Goal: Transaction & Acquisition: Subscribe to service/newsletter

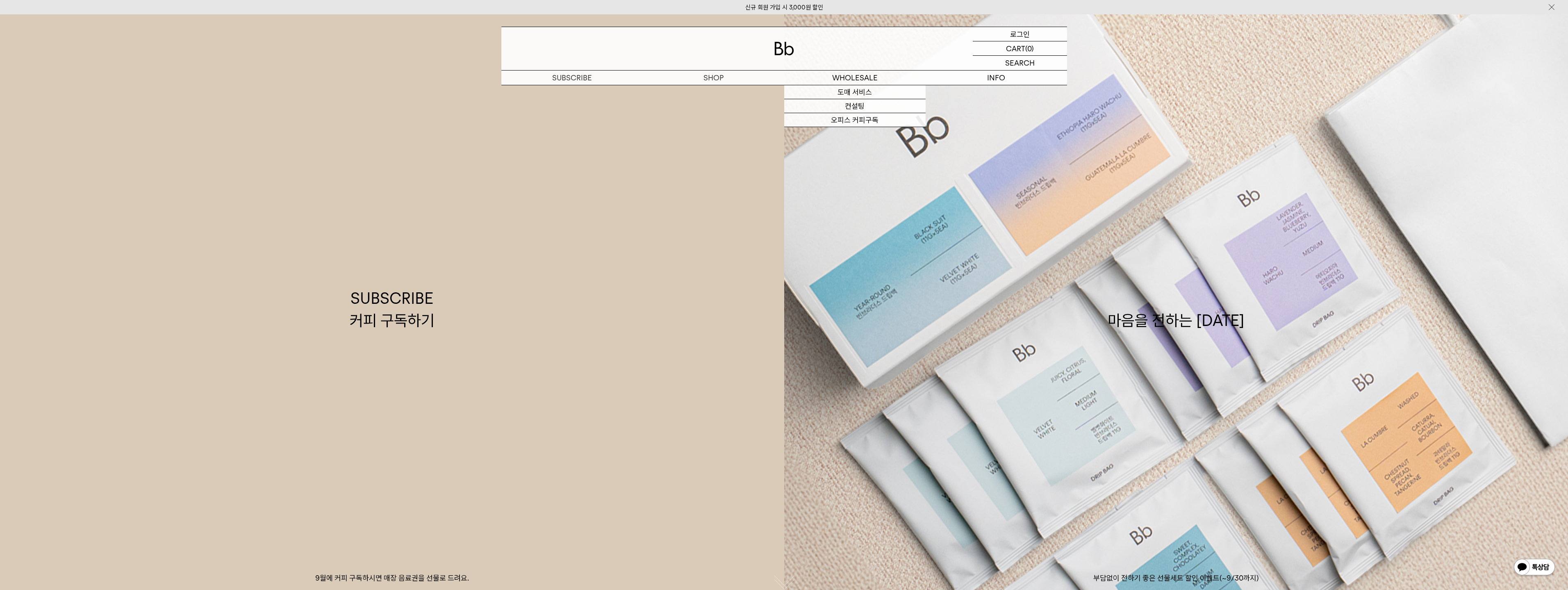
click at [1034, 33] on div "LOGIN 로그인" at bounding box center [1020, 34] width 94 height 14
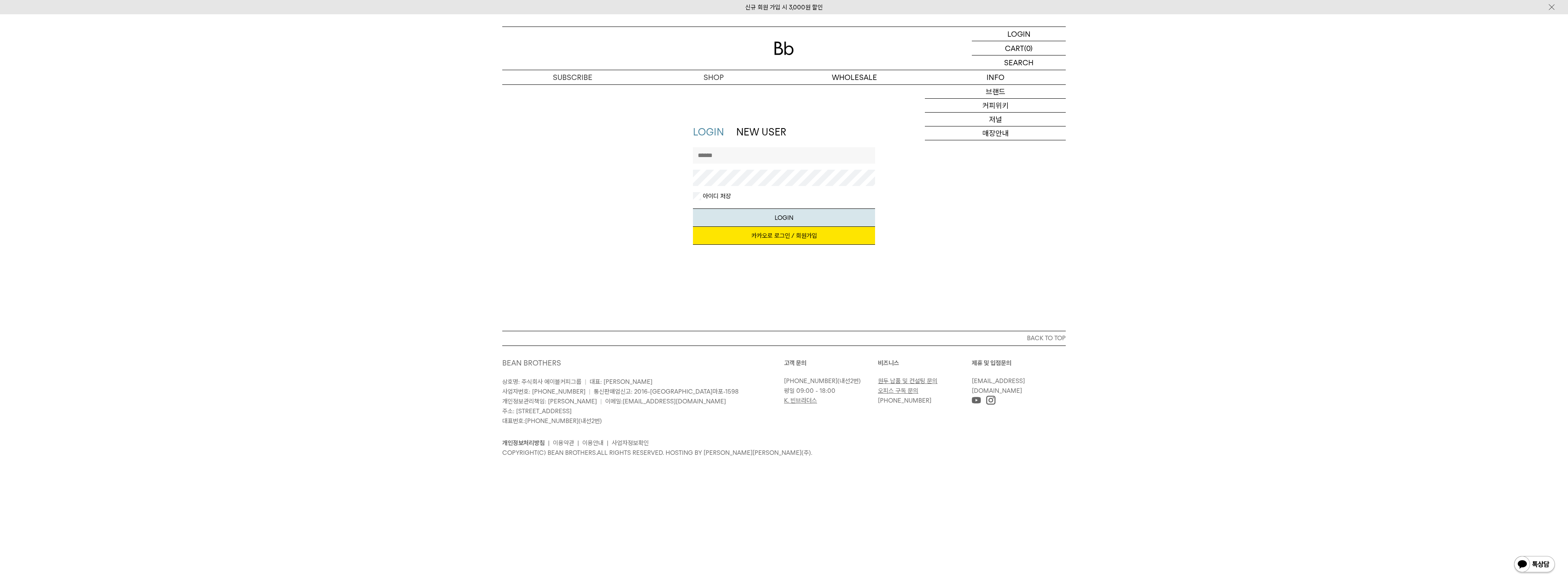
click at [780, 158] on input "text" at bounding box center [784, 155] width 183 height 16
type input "*"
type input "********"
click at [693, 209] on button "LOGIN" at bounding box center [784, 218] width 183 height 18
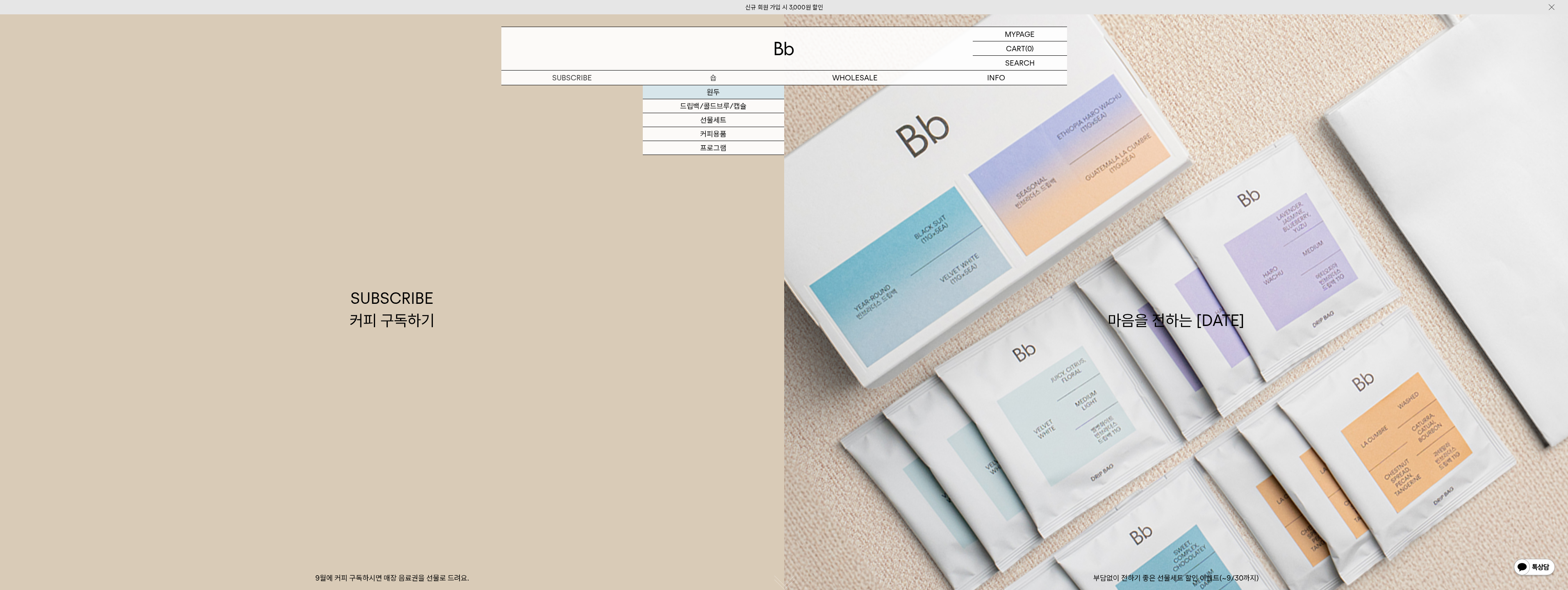
click at [711, 93] on link "원두" at bounding box center [713, 92] width 141 height 14
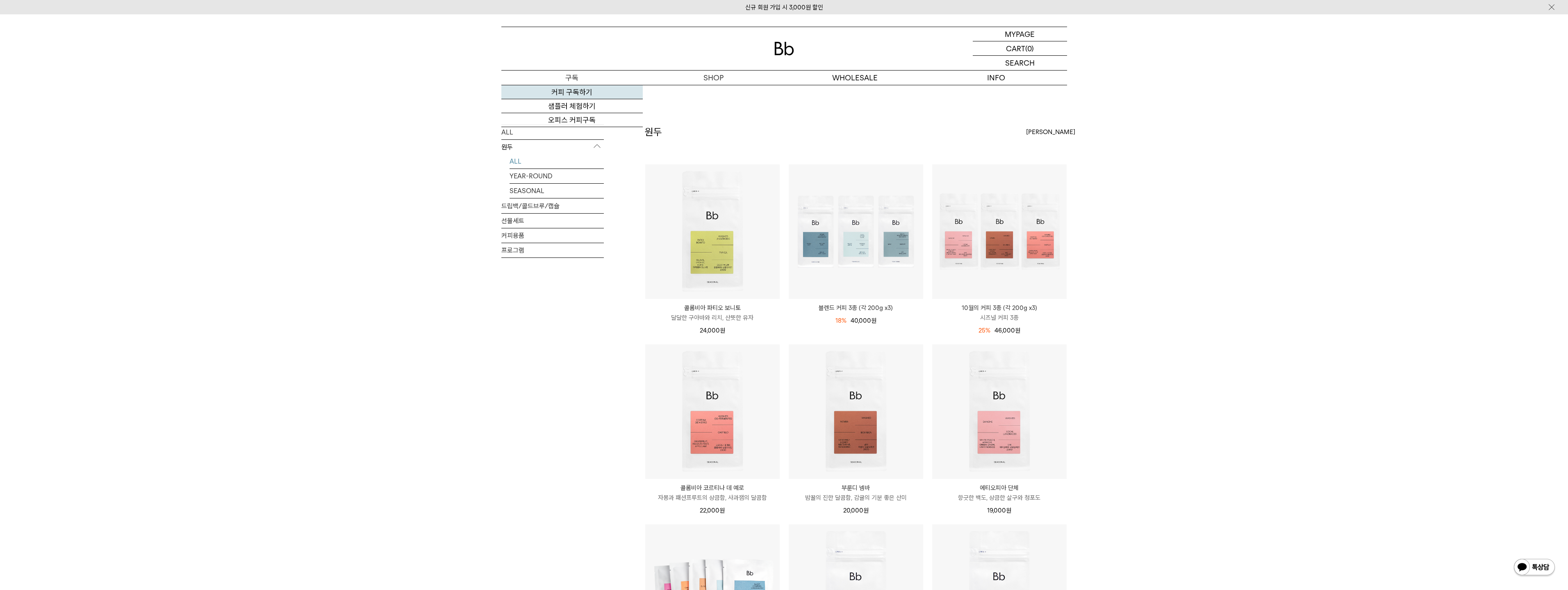
click at [579, 94] on link "커피 구독하기" at bounding box center [571, 92] width 141 height 14
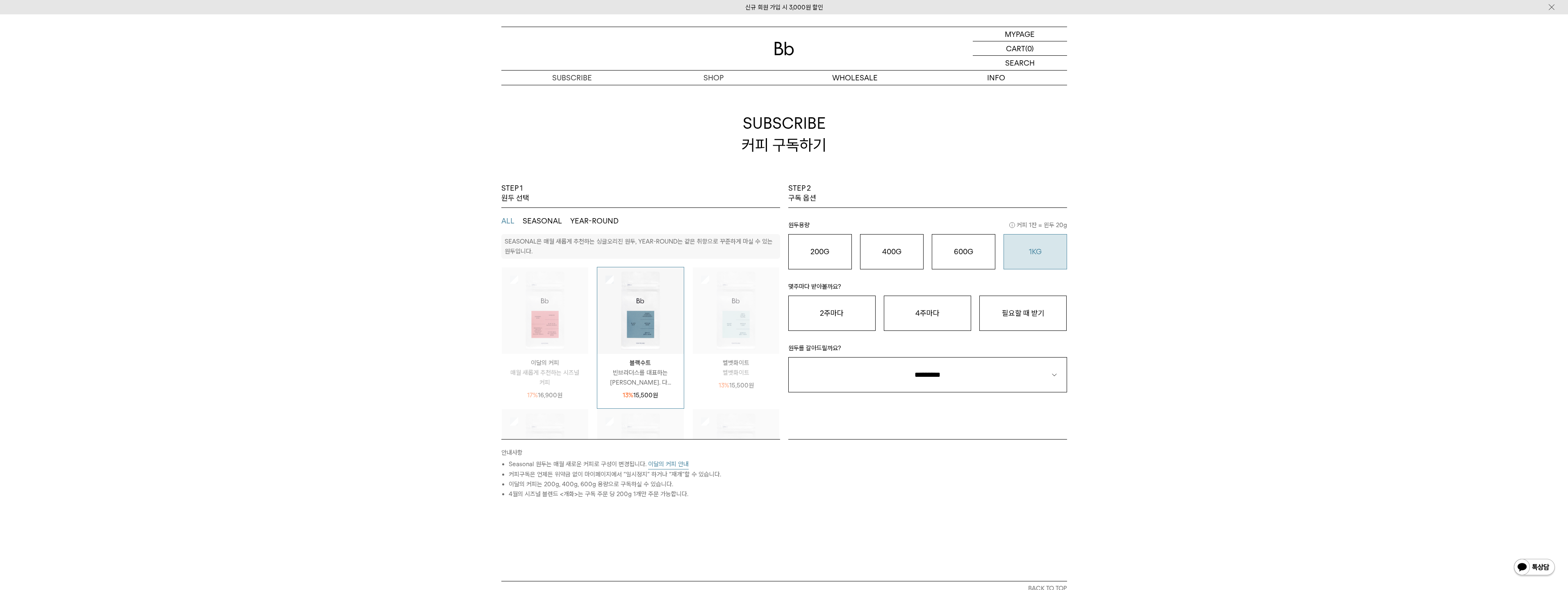
click at [1039, 257] on button "1KG 49,900 원" at bounding box center [1035, 252] width 64 height 35
click at [973, 260] on button "600G 43,000 원" at bounding box center [964, 252] width 64 height 35
click at [1029, 252] on o "1KG" at bounding box center [1035, 252] width 13 height 9
click at [1041, 317] on button "필요할 때 받기" at bounding box center [1023, 314] width 87 height 35
click at [944, 377] on select "**********" at bounding box center [928, 375] width 279 height 35
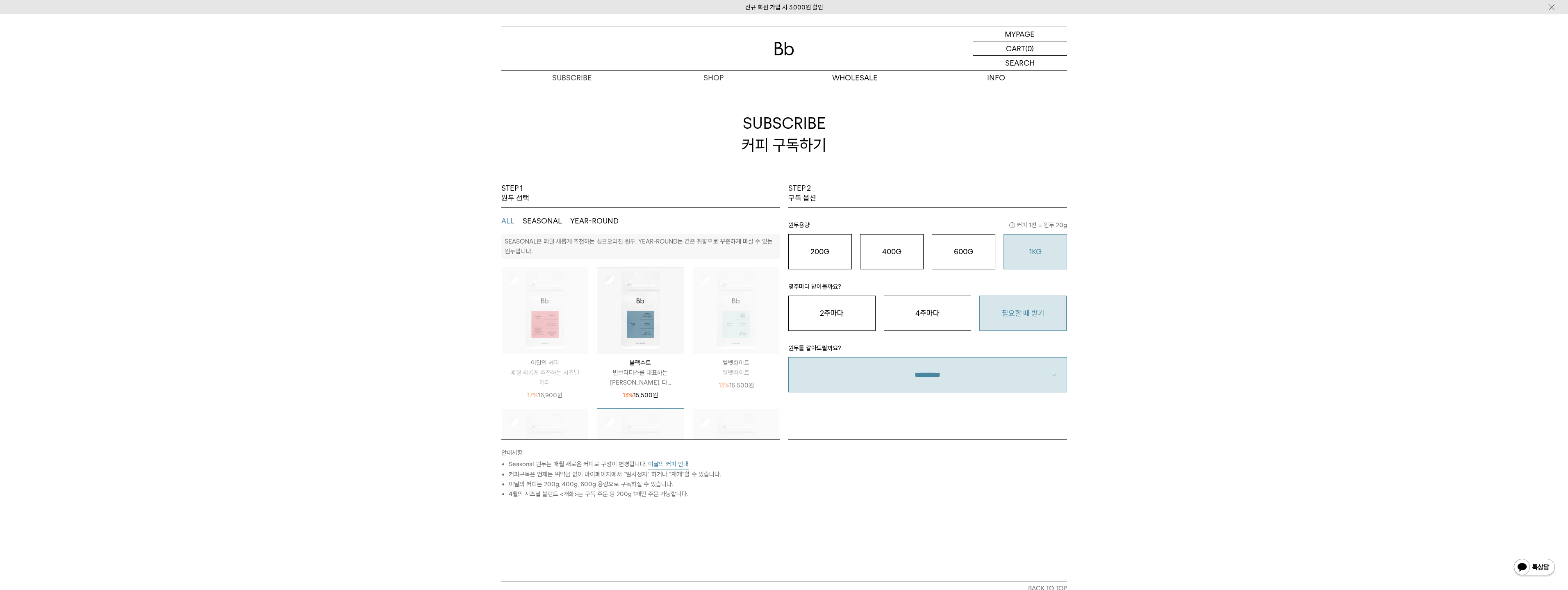
select select "**"
click at [788, 357] on select "**********" at bounding box center [928, 375] width 279 height 35
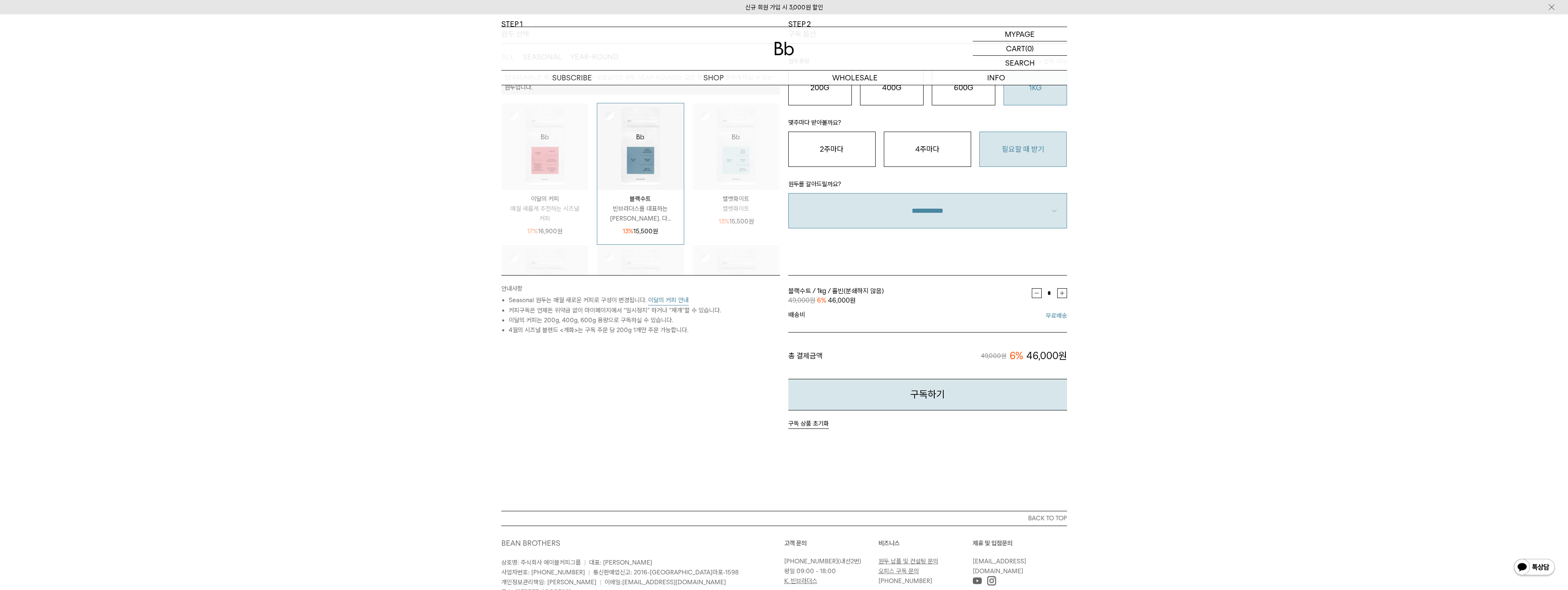
scroll to position [82, 0]
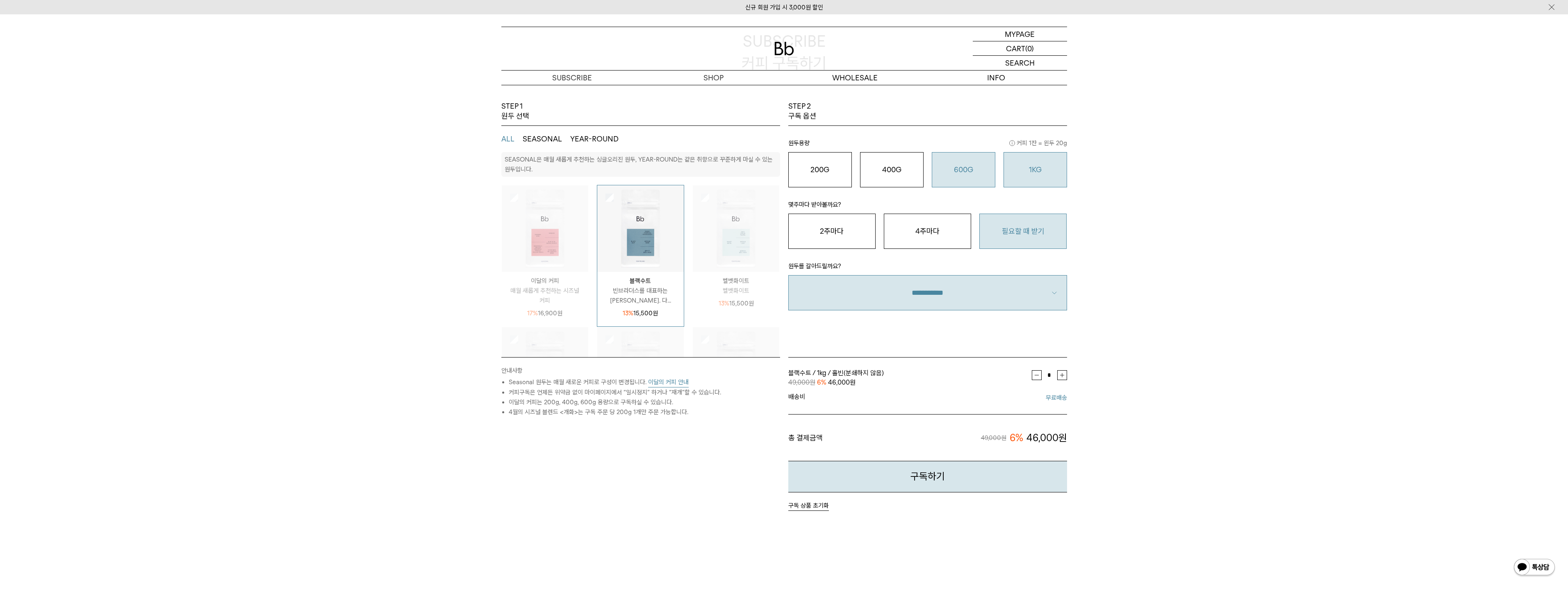
click at [979, 166] on div "600G 43,000 원" at bounding box center [963, 170] width 54 height 10
click at [943, 474] on button "구독하기" at bounding box center [928, 470] width 279 height 32
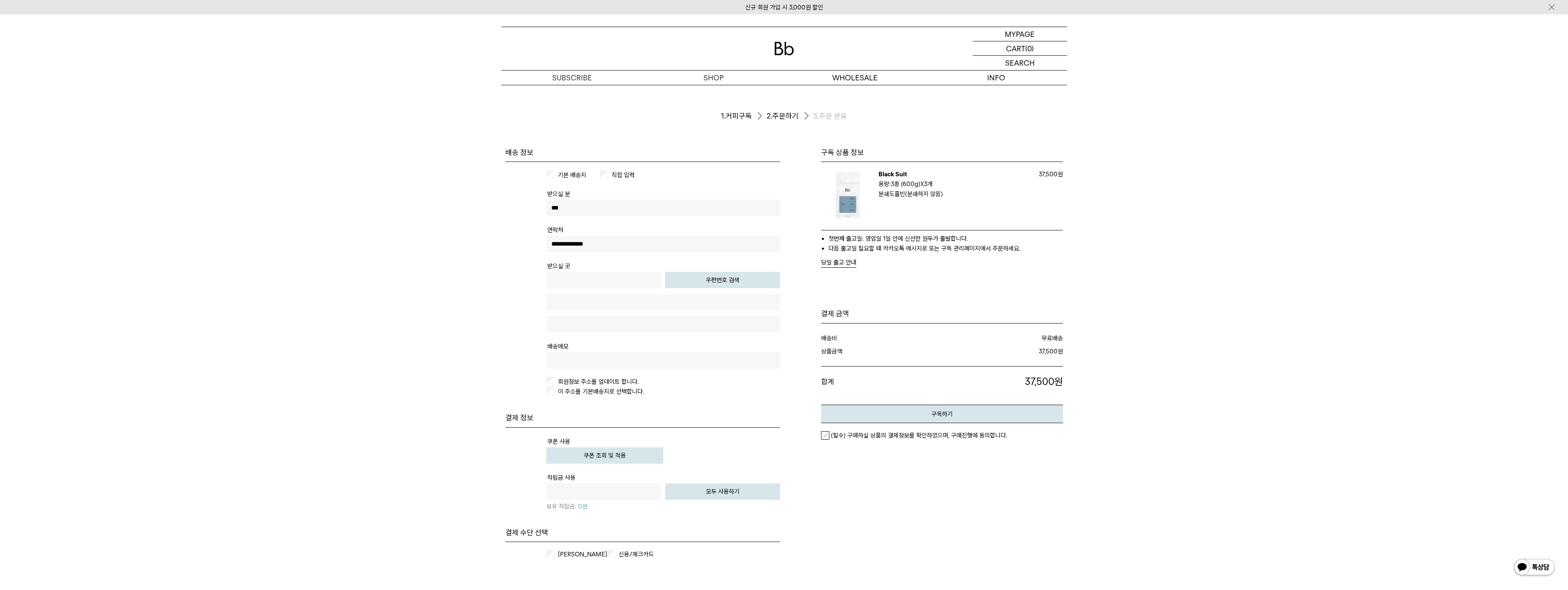
click at [730, 279] on button "우편번호 검색" at bounding box center [723, 280] width 115 height 17
type input "*****"
type input "**********"
drag, startPoint x: 641, startPoint y: 327, endPoint x: 634, endPoint y: 326, distance: 7.1
click at [640, 327] on input "text" at bounding box center [663, 324] width 233 height 17
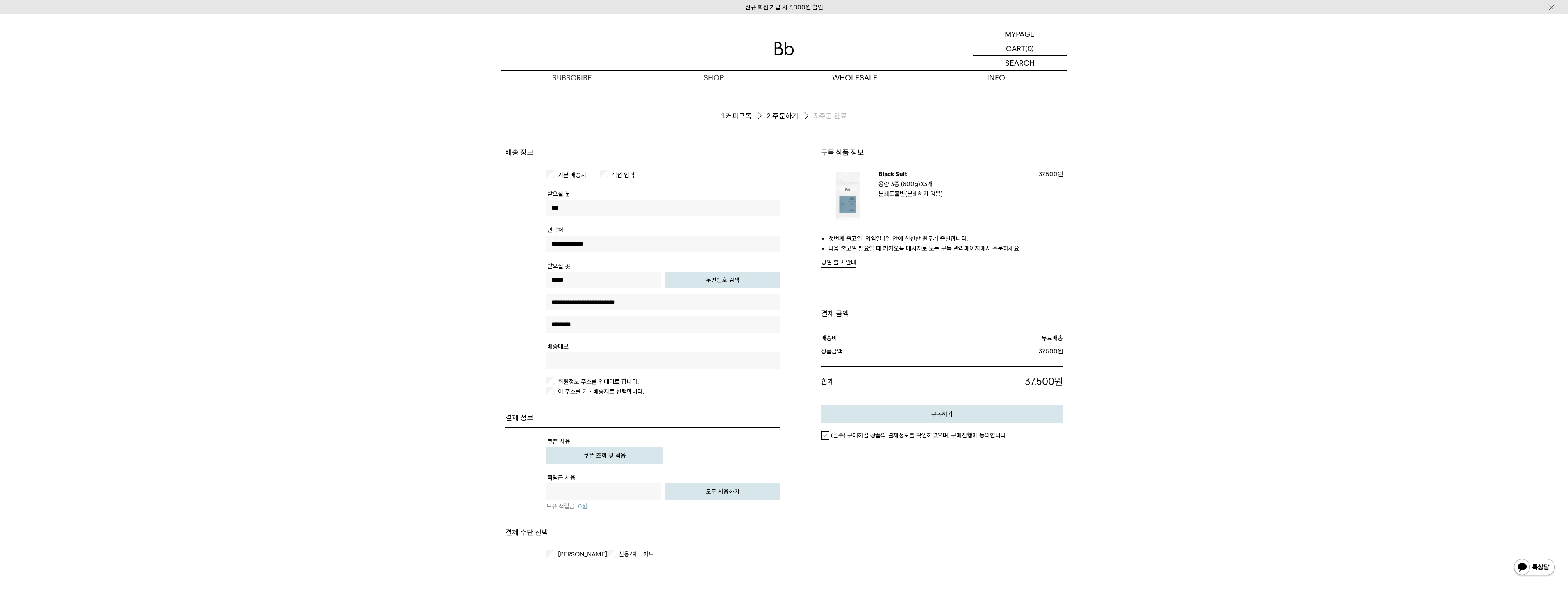
type input "********"
click at [589, 362] on input "text" at bounding box center [663, 360] width 233 height 17
type input "**********"
click at [447, 371] on form "주문서작성 / 결제 1. 커피구독 2. 주문하기 3. 주문 완료 구독 상품 정보 Black Suit 구독: 필요할때 받기 용량: 3종 (600…" at bounding box center [784, 367] width 1568 height 564
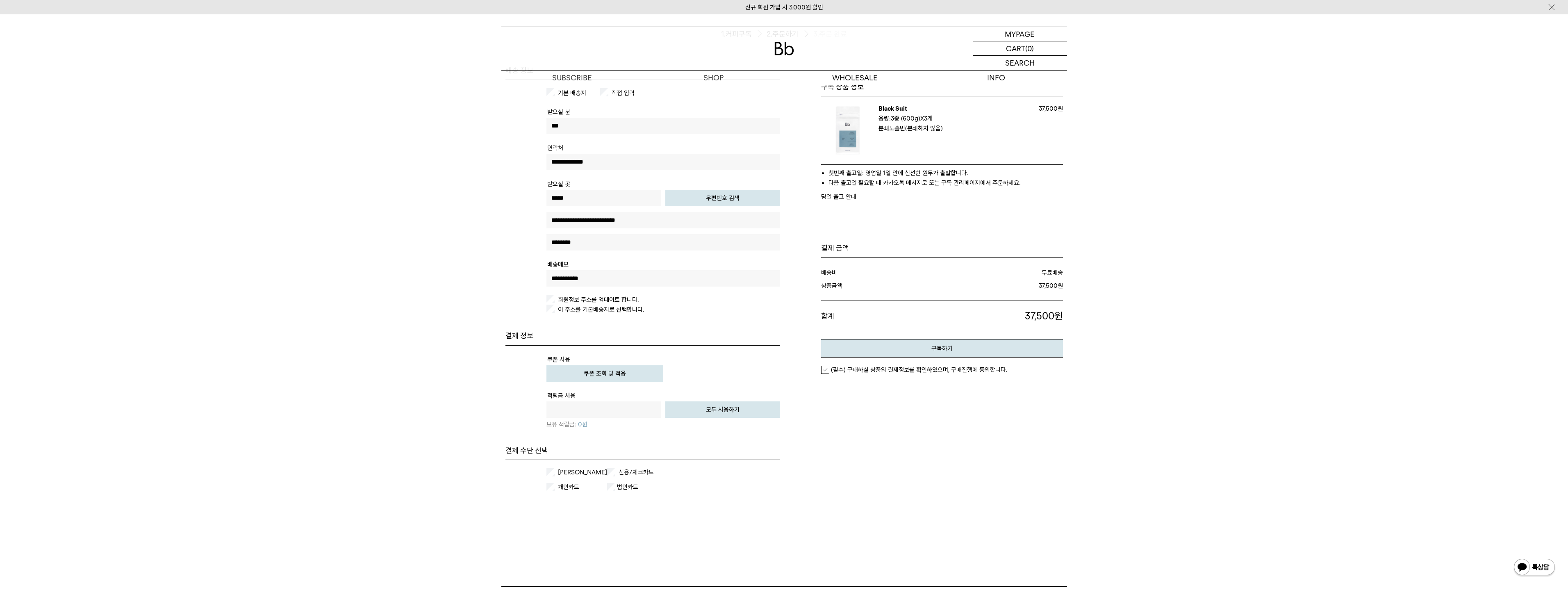
click at [824, 370] on label "(필수) 구매하실 상품의 결제정보를 확인하였으며, 구매진행에 동의합니다." at bounding box center [914, 369] width 186 height 8
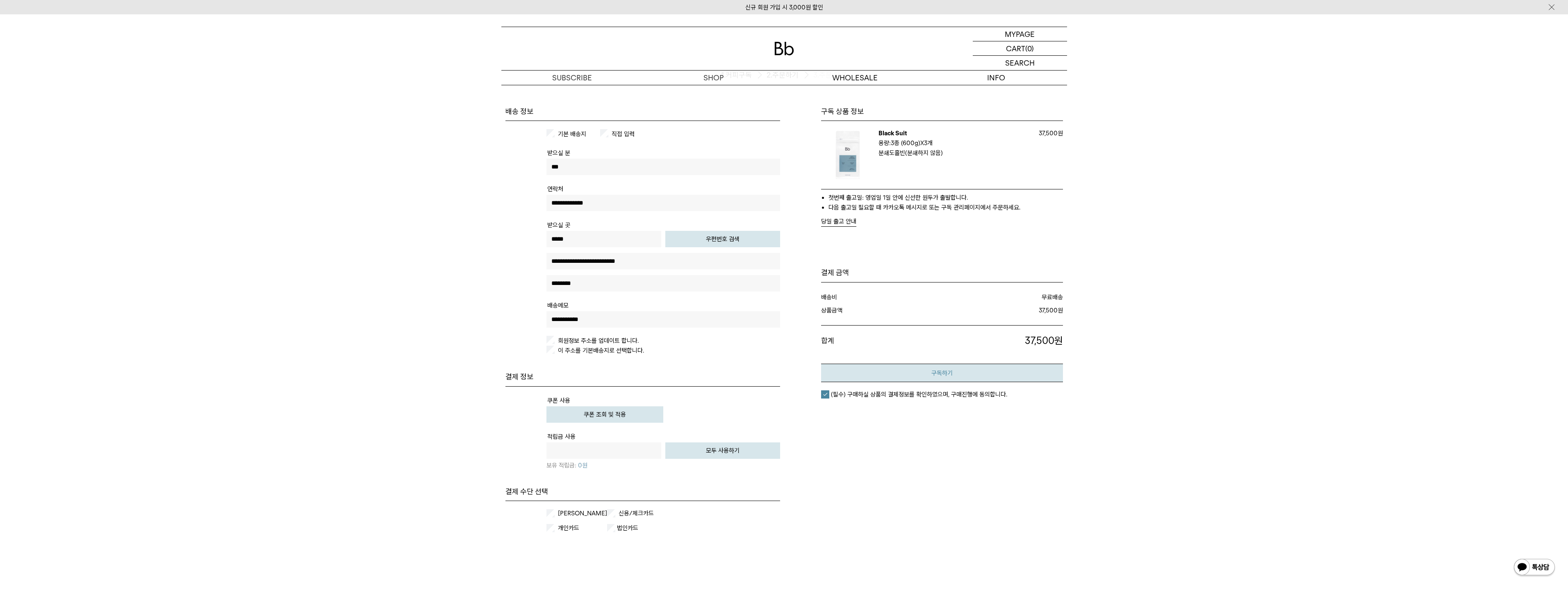
click at [892, 377] on button "구독하기" at bounding box center [942, 373] width 242 height 18
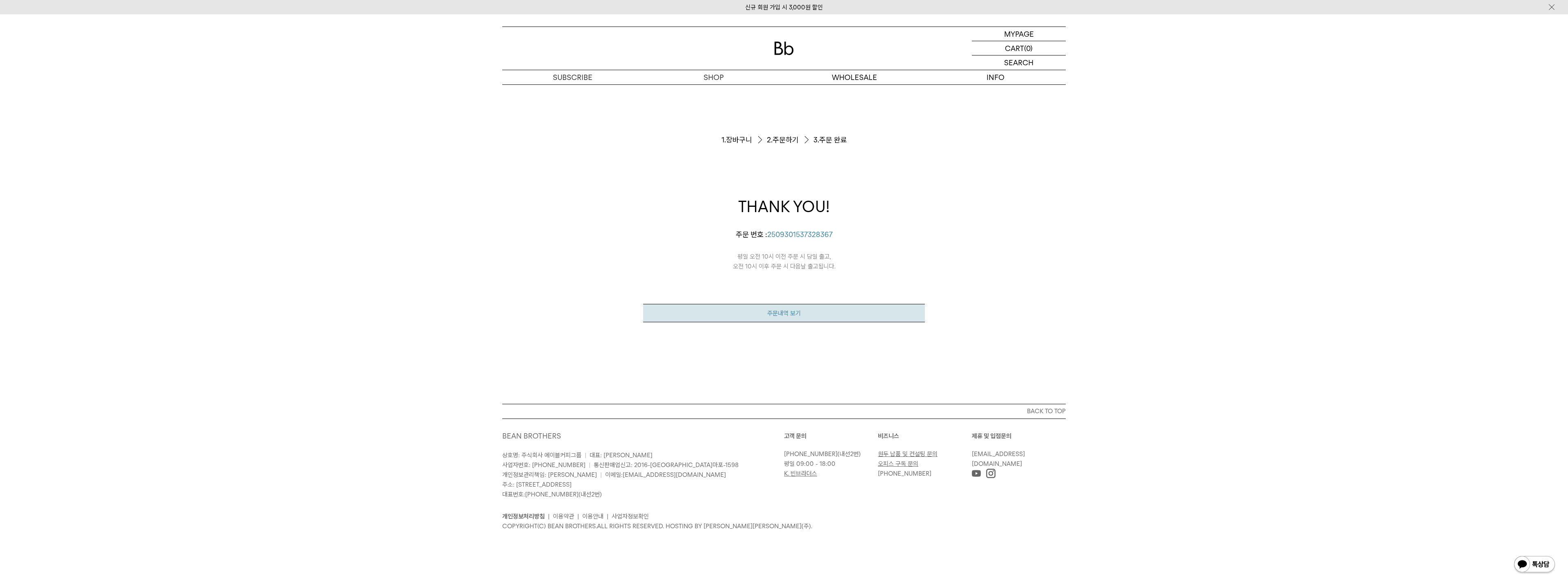
click at [811, 311] on link "주문내역 보기" at bounding box center [784, 313] width 282 height 18
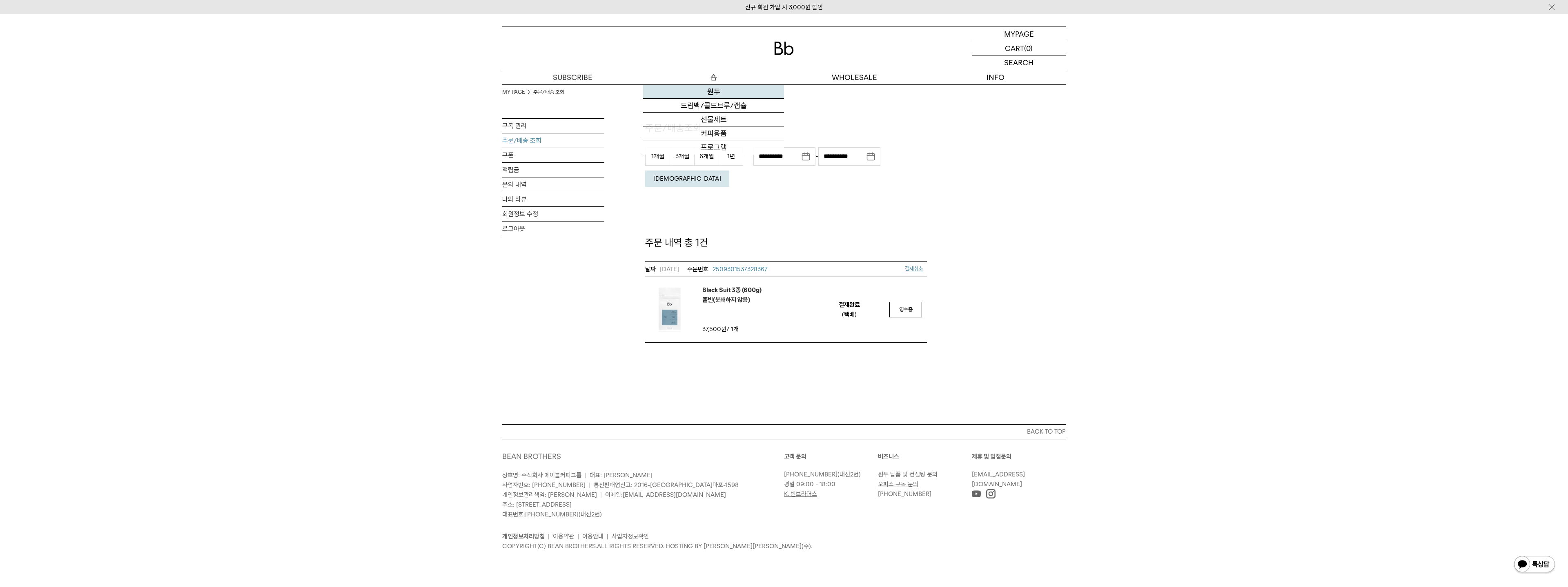
click at [717, 91] on link "원두" at bounding box center [713, 92] width 141 height 14
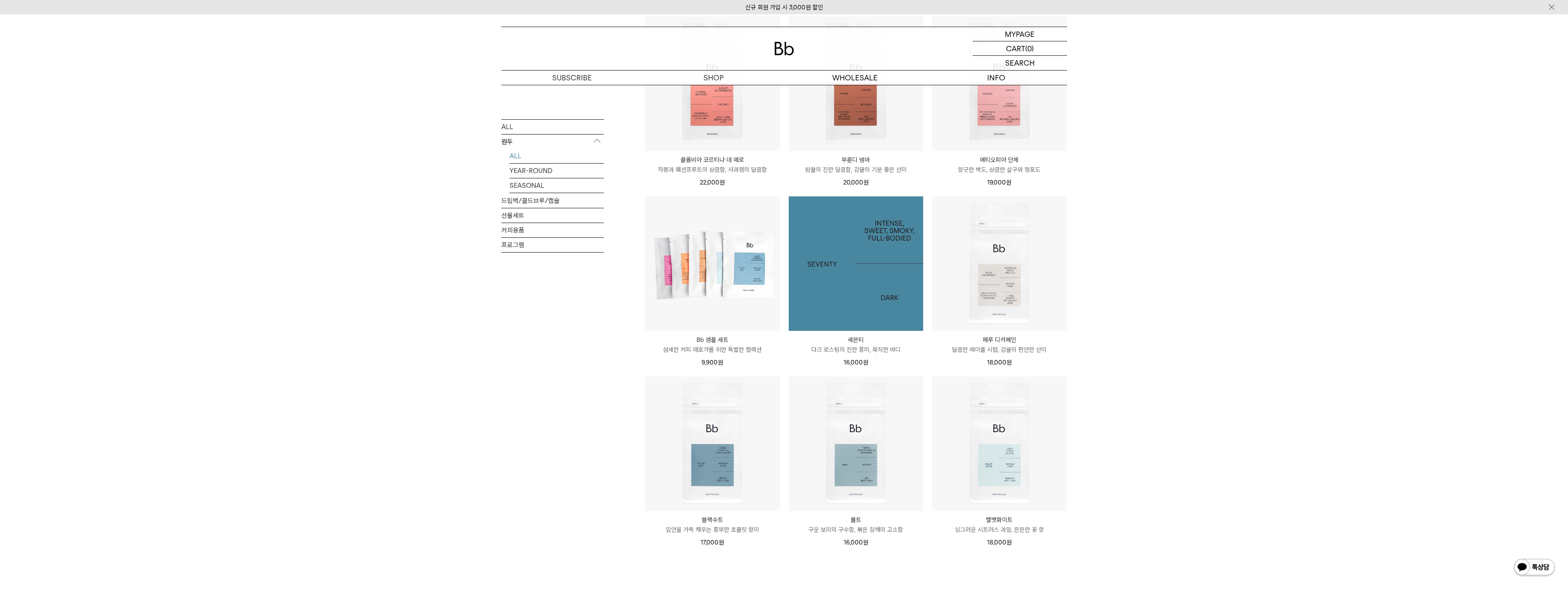
scroll to position [369, 0]
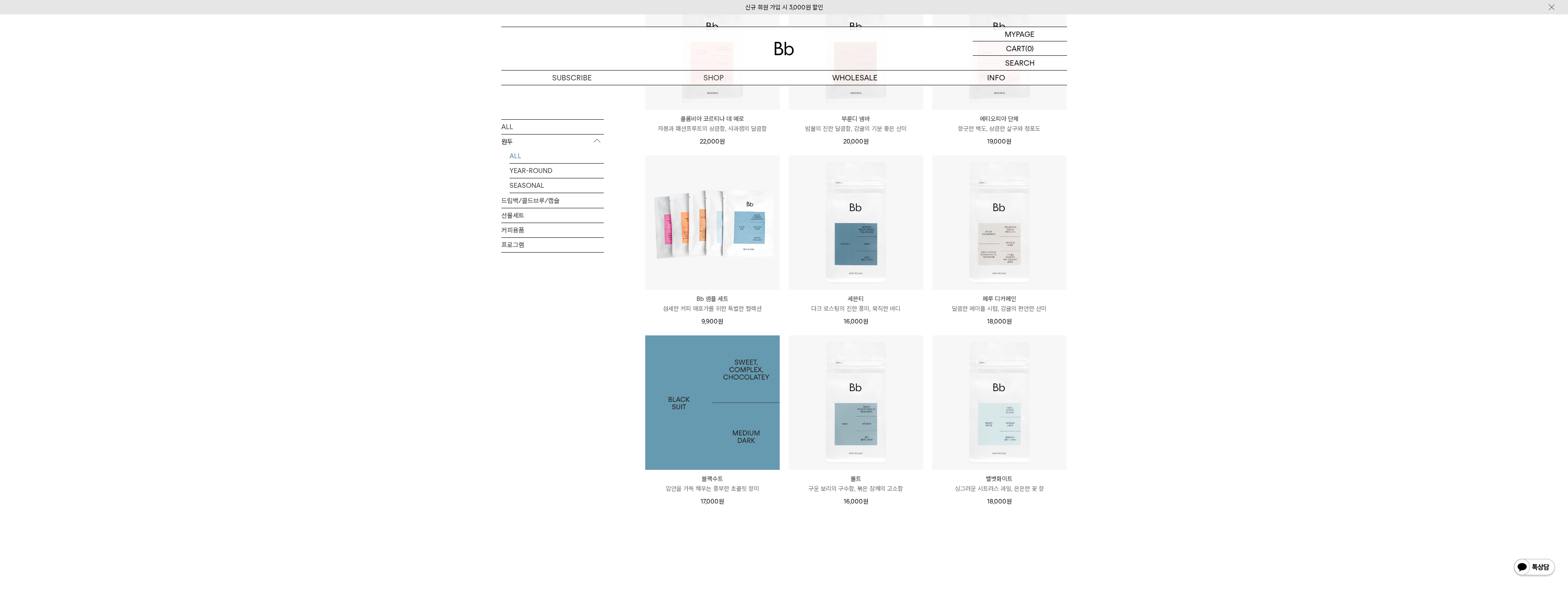
click at [717, 411] on img at bounding box center [713, 403] width 134 height 135
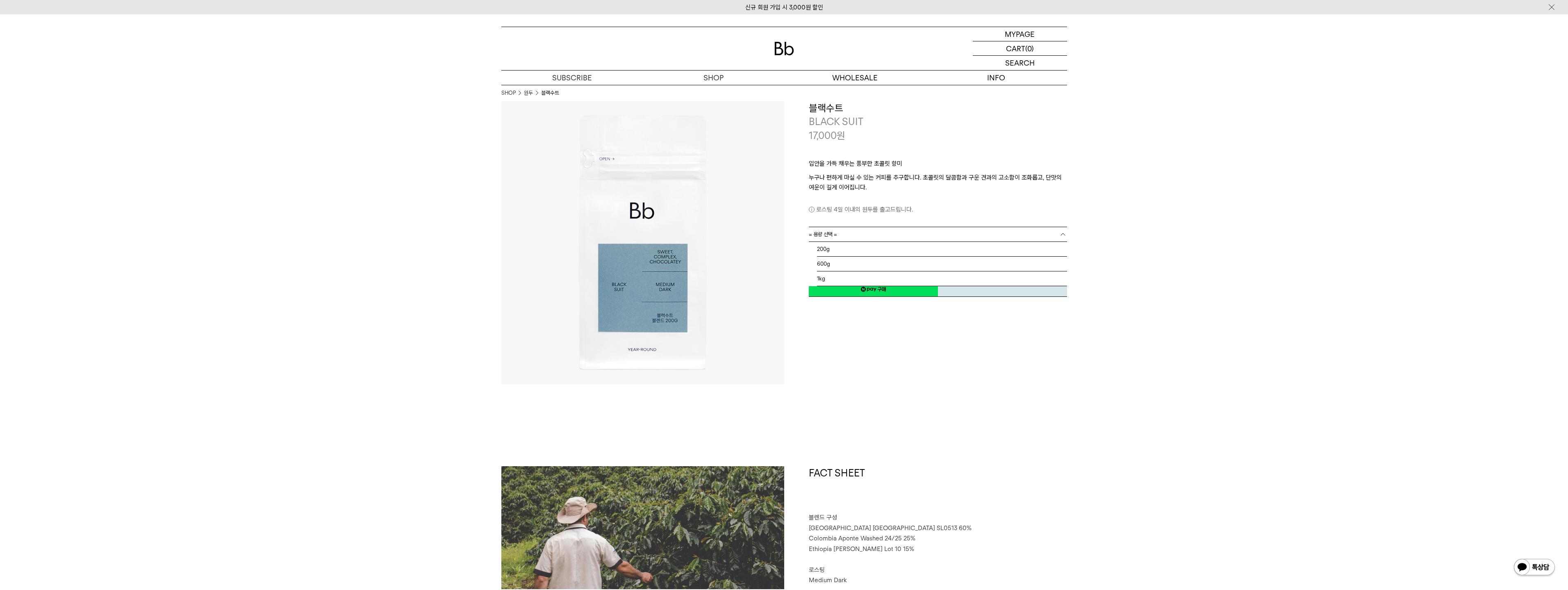
click at [827, 231] on span "= 용량 선택 =" at bounding box center [823, 234] width 28 height 14
click at [836, 265] on li "600g" at bounding box center [942, 264] width 250 height 15
click at [838, 250] on span "= 분쇄도 선택 =" at bounding box center [826, 249] width 33 height 14
click at [841, 265] on li "홀빈(분쇄하지 않음) : +25,000" at bounding box center [942, 264] width 250 height 15
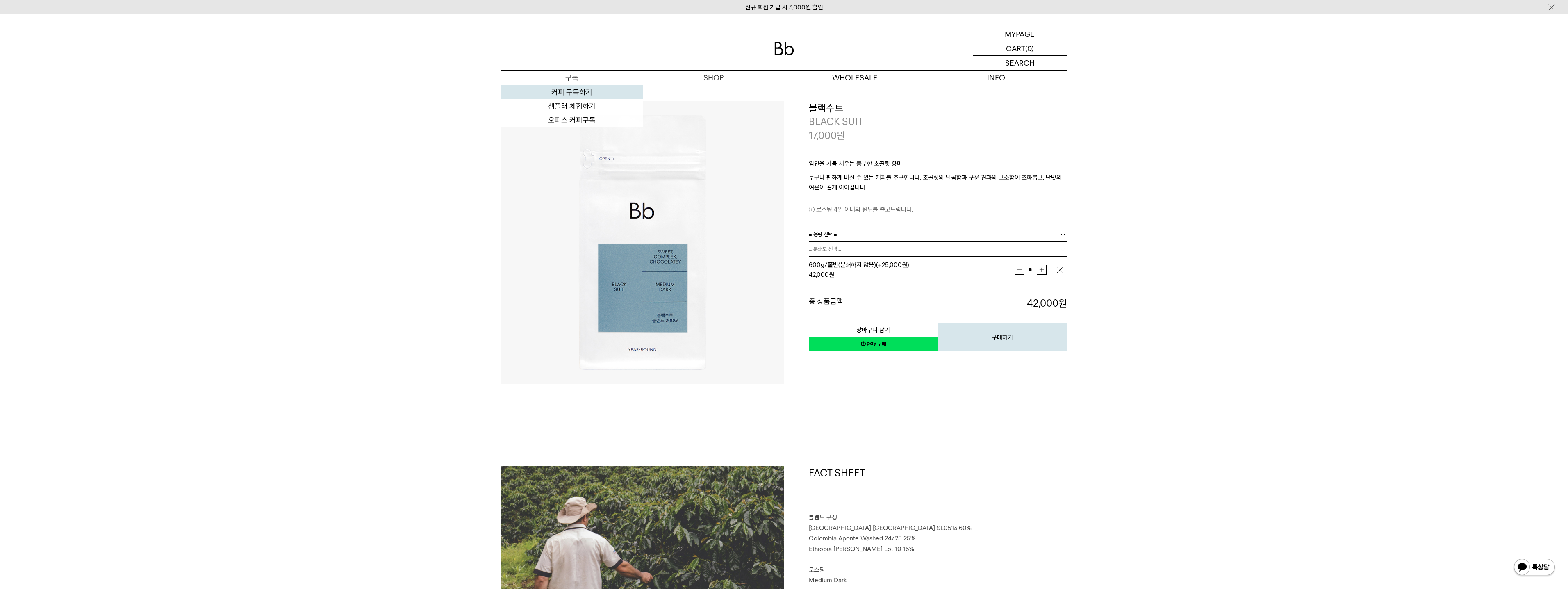
click at [571, 94] on link "커피 구독하기" at bounding box center [571, 92] width 141 height 14
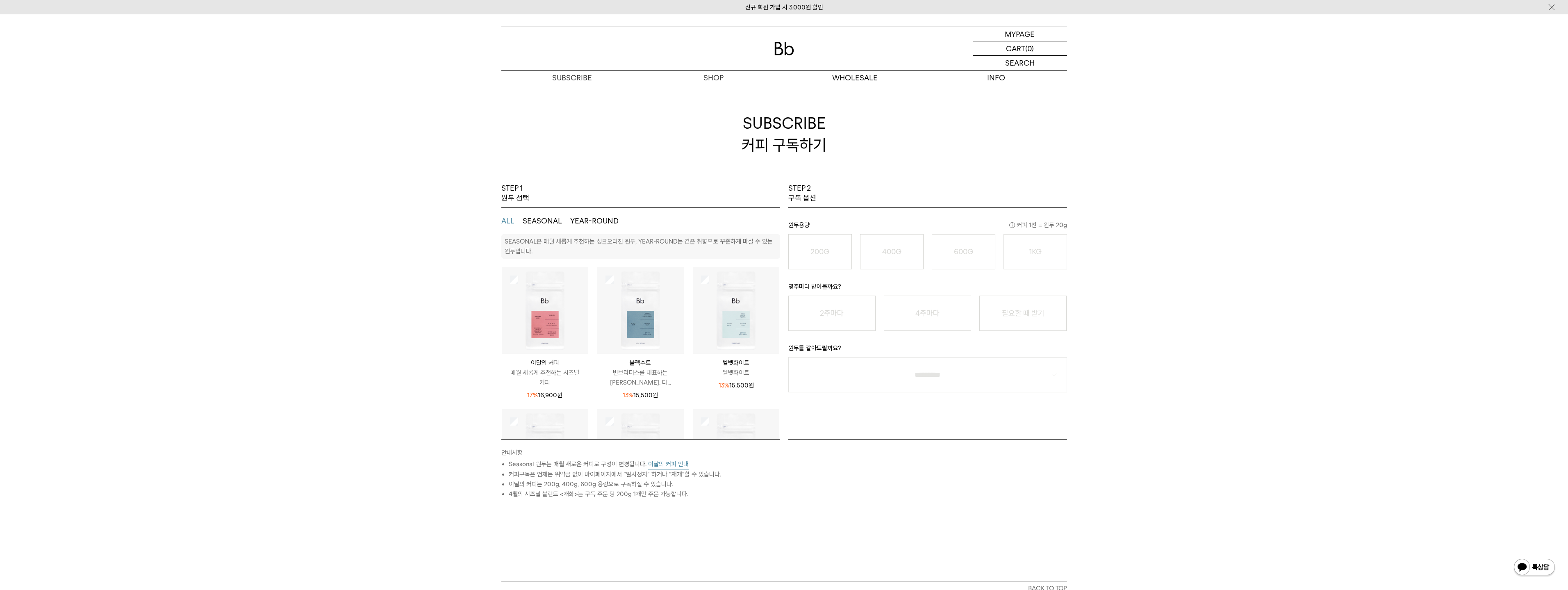
click at [631, 304] on img at bounding box center [640, 311] width 87 height 87
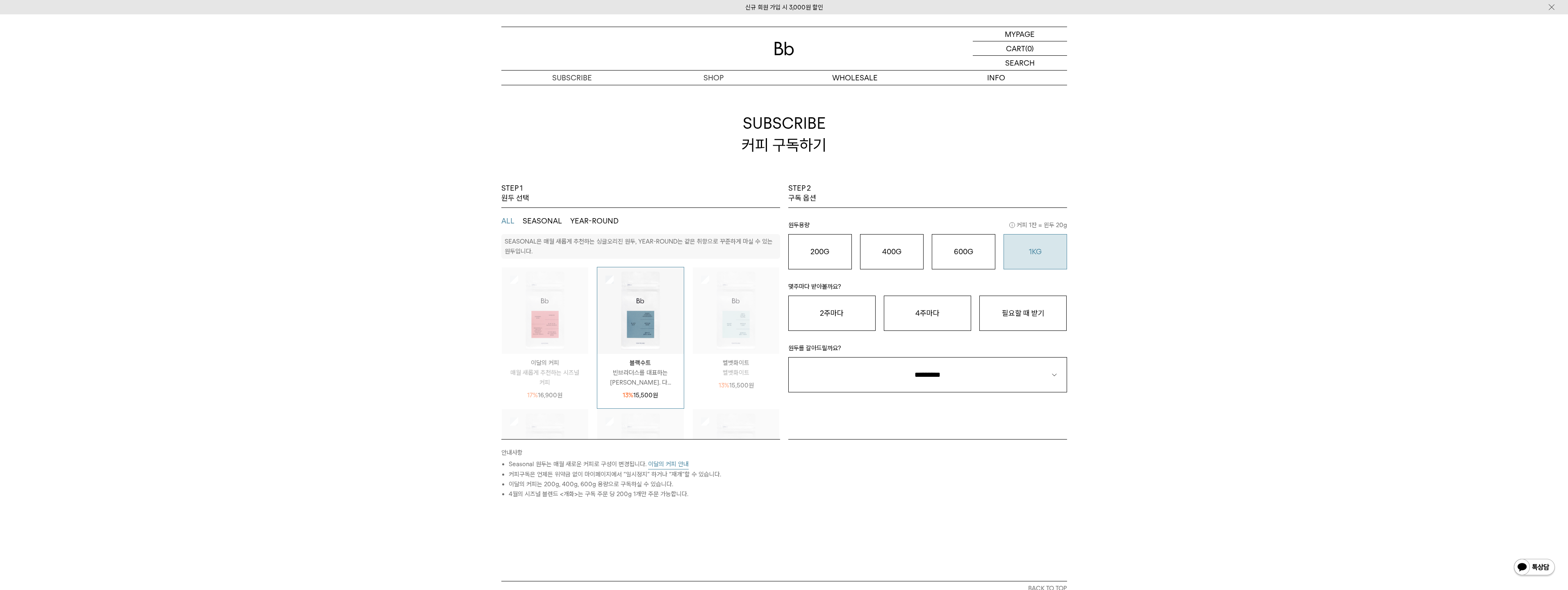
click at [1040, 260] on button "1KG 49,900 원" at bounding box center [1035, 252] width 64 height 35
click at [1046, 311] on button "필요할 때 받기" at bounding box center [1023, 314] width 87 height 35
click at [1010, 372] on select "**********" at bounding box center [928, 375] width 279 height 35
select select "**"
click at [788, 357] on select "**********" at bounding box center [928, 375] width 279 height 35
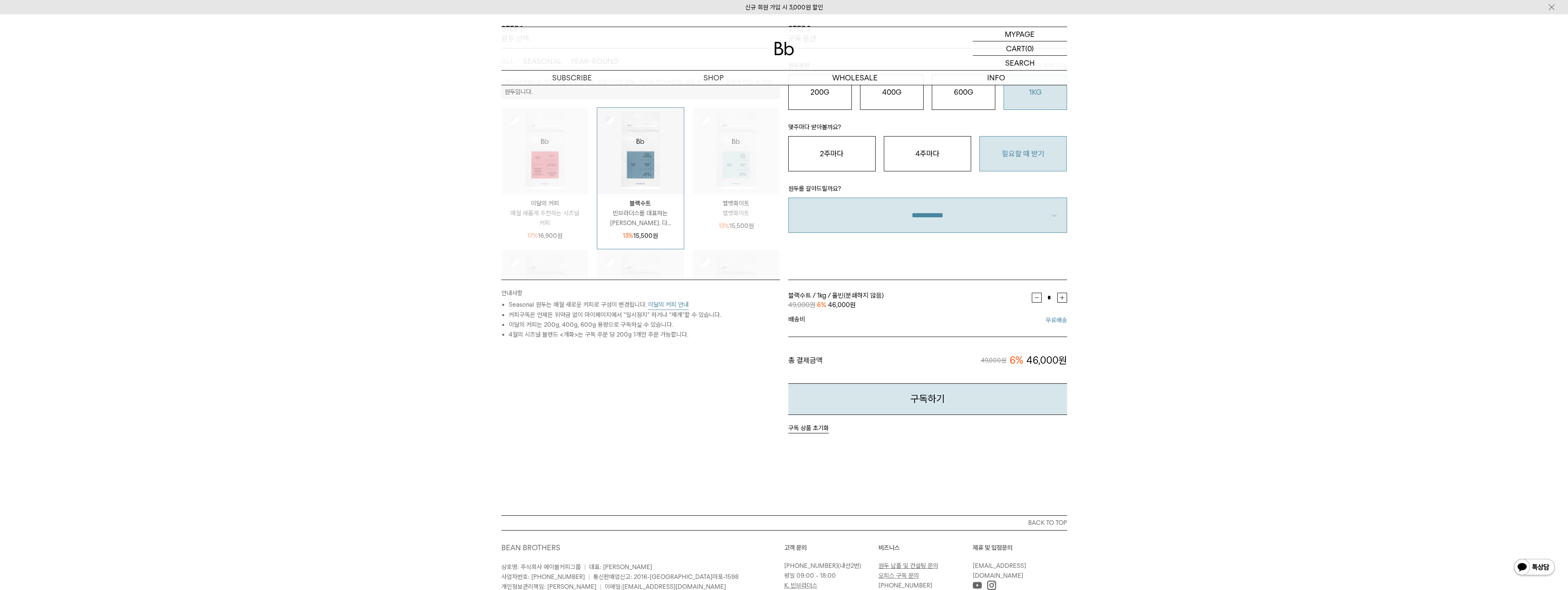
scroll to position [119, 0]
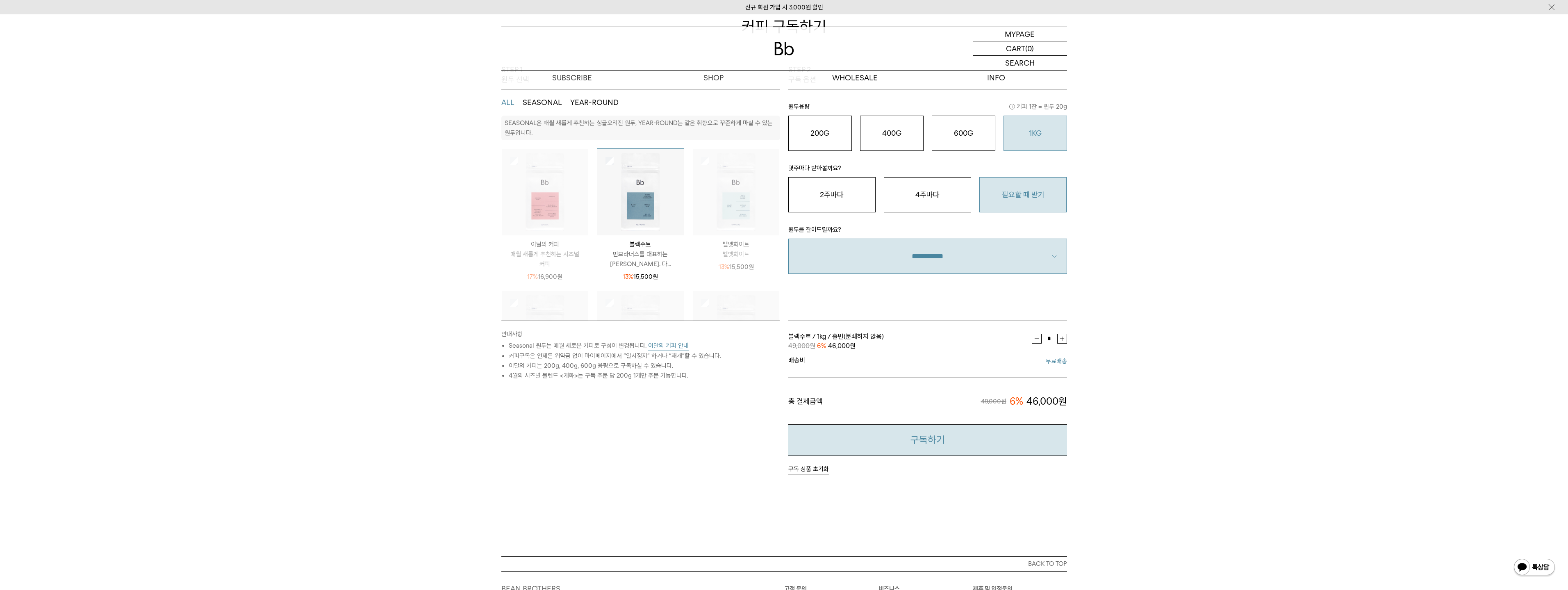
click at [928, 443] on button "구독하기" at bounding box center [928, 440] width 279 height 32
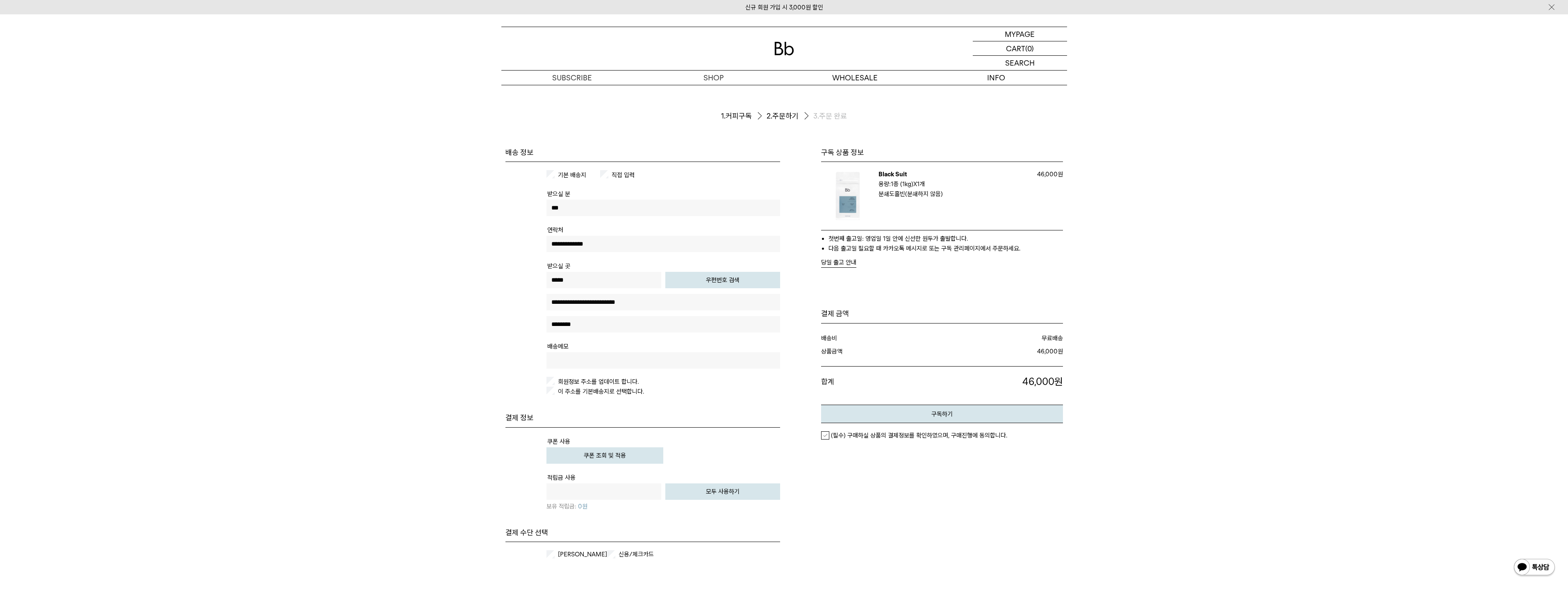
scroll to position [41, 0]
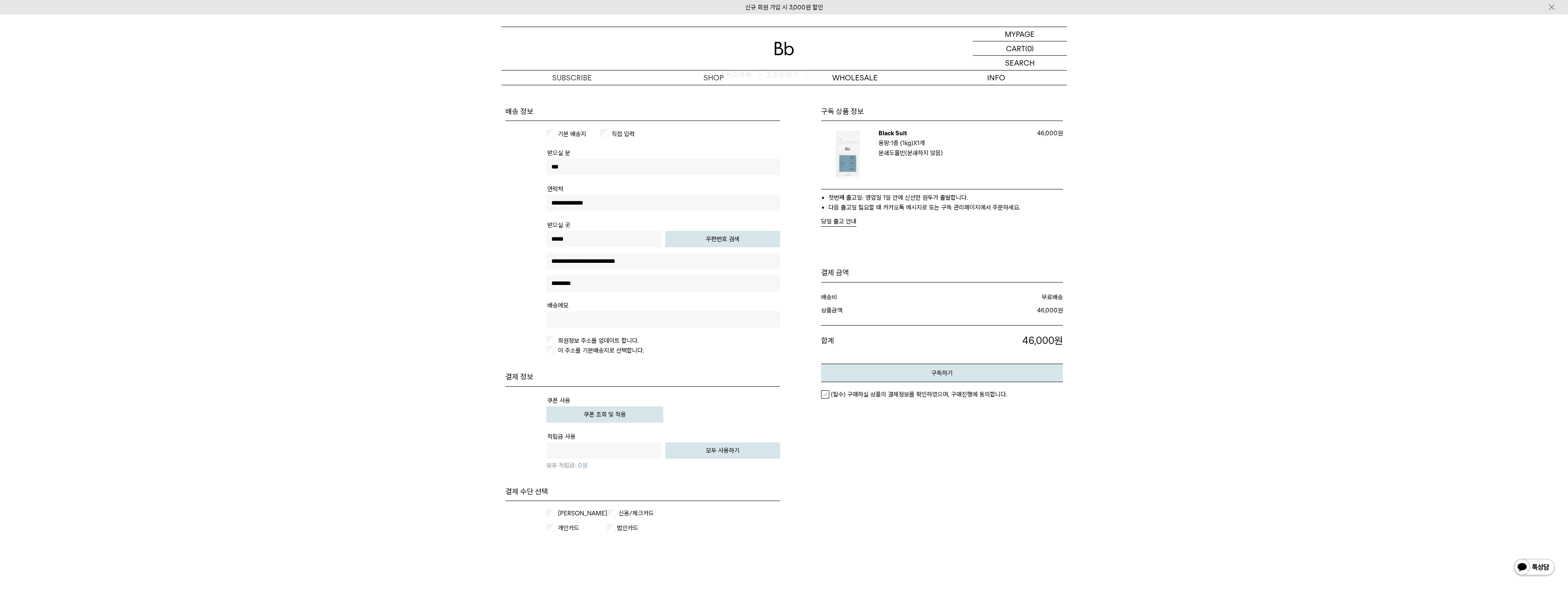
click at [824, 392] on label "(필수) 구매하실 상품의 결제정보를 확인하였으며, 구매진행에 동의합니다." at bounding box center [914, 394] width 186 height 8
click at [882, 374] on button "구독하기" at bounding box center [942, 373] width 242 height 18
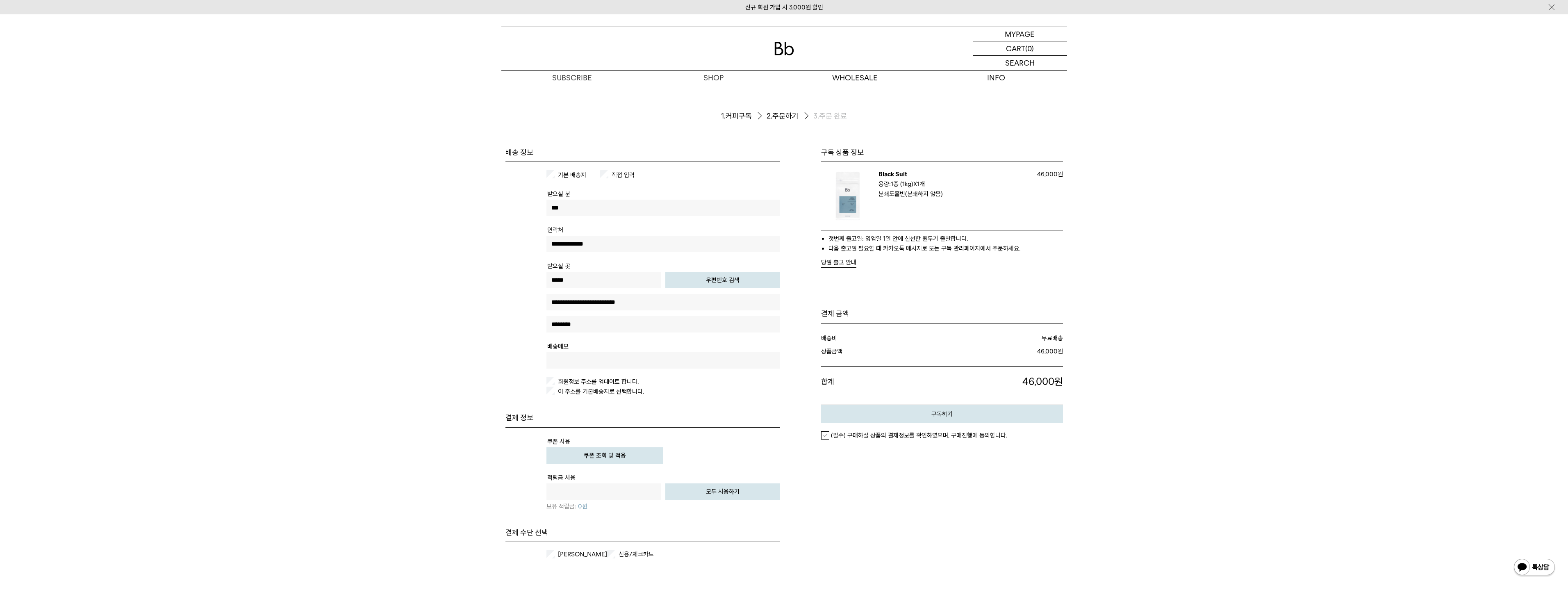
scroll to position [41, 0]
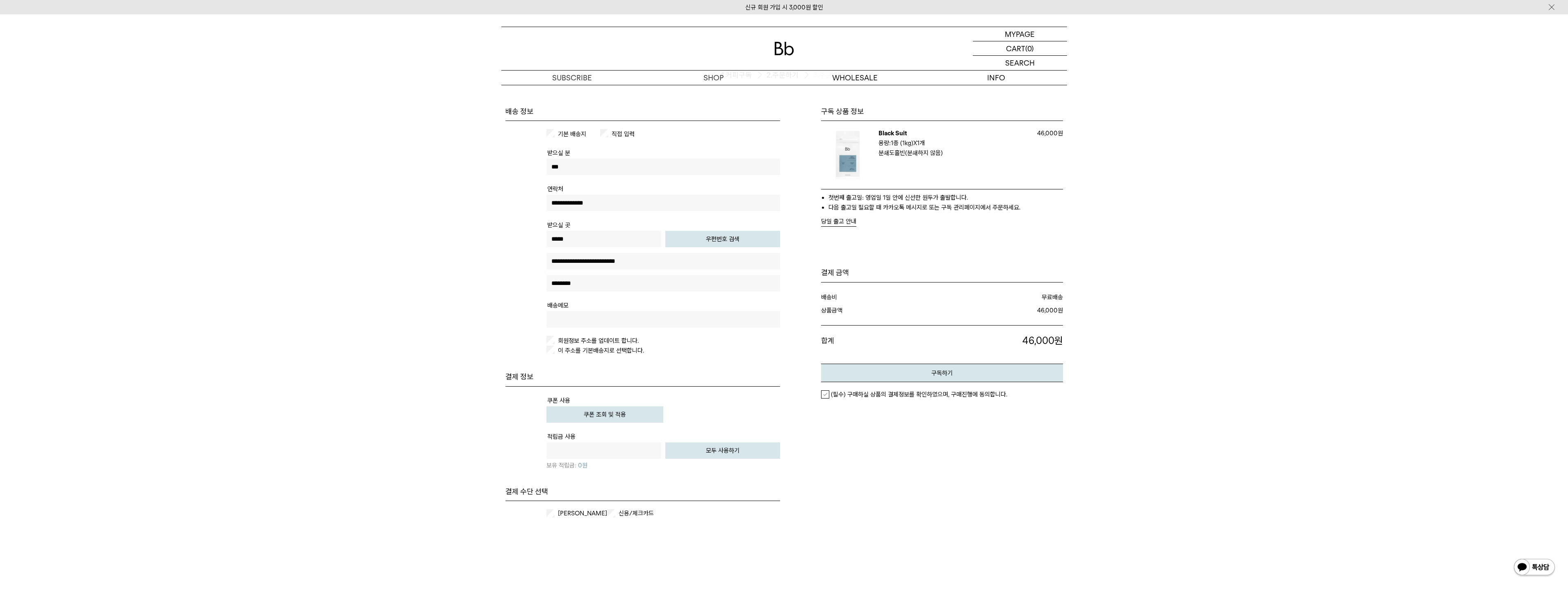
click at [827, 392] on label "(필수) 구매하실 상품의 결제정보를 확인하였으며, 구매진행에 동의합니다." at bounding box center [914, 394] width 186 height 8
click at [866, 371] on button "구독하기" at bounding box center [942, 373] width 242 height 18
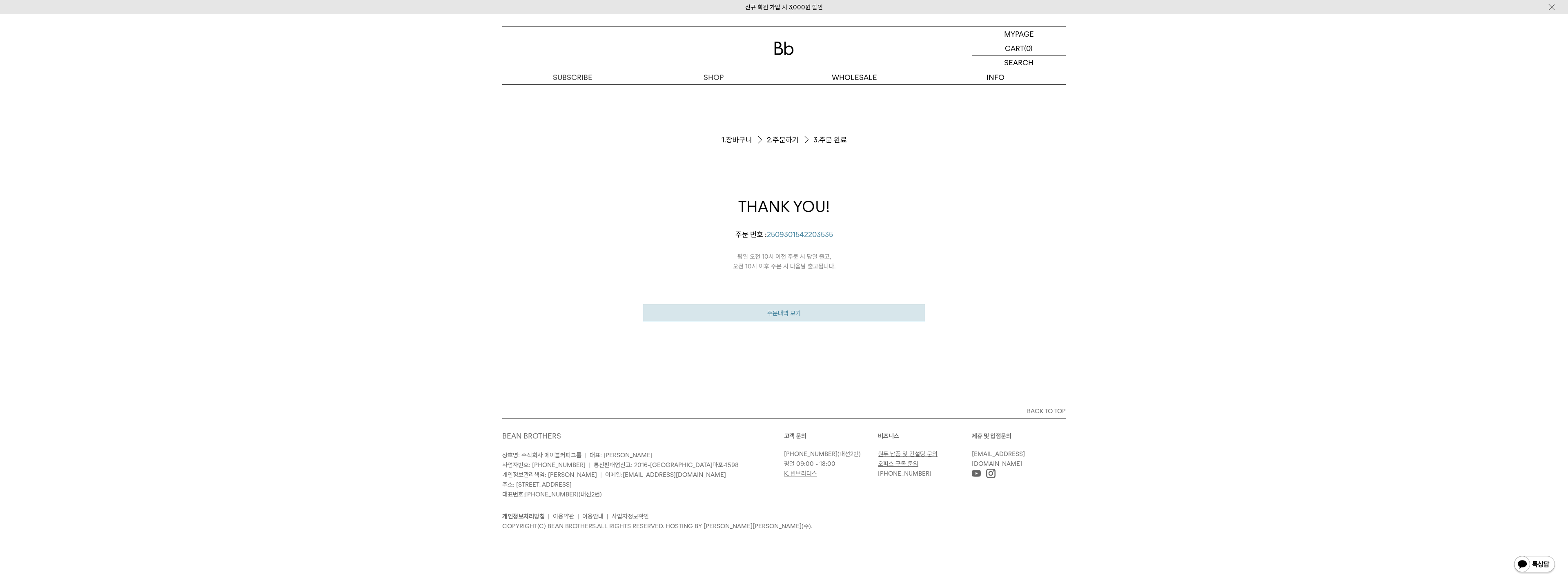
click at [771, 308] on link "주문내역 보기" at bounding box center [784, 313] width 282 height 18
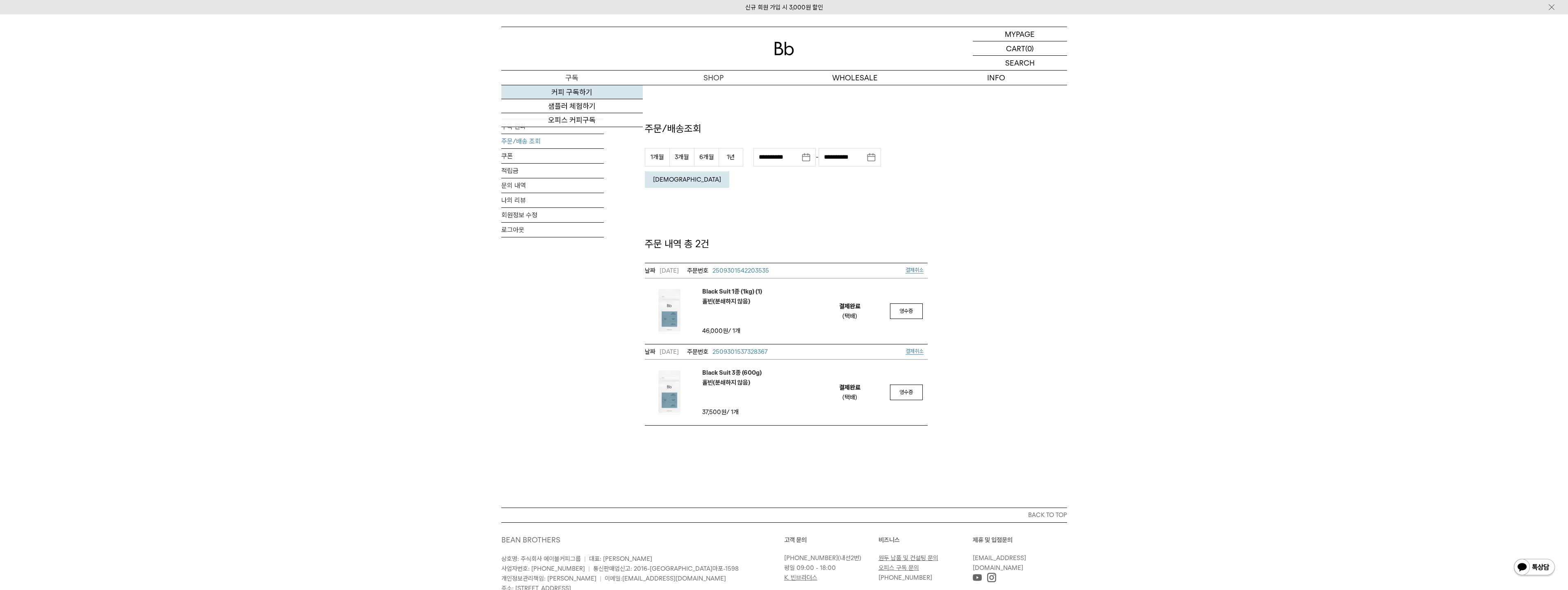
click at [573, 90] on link "커피 구독하기" at bounding box center [571, 92] width 141 height 14
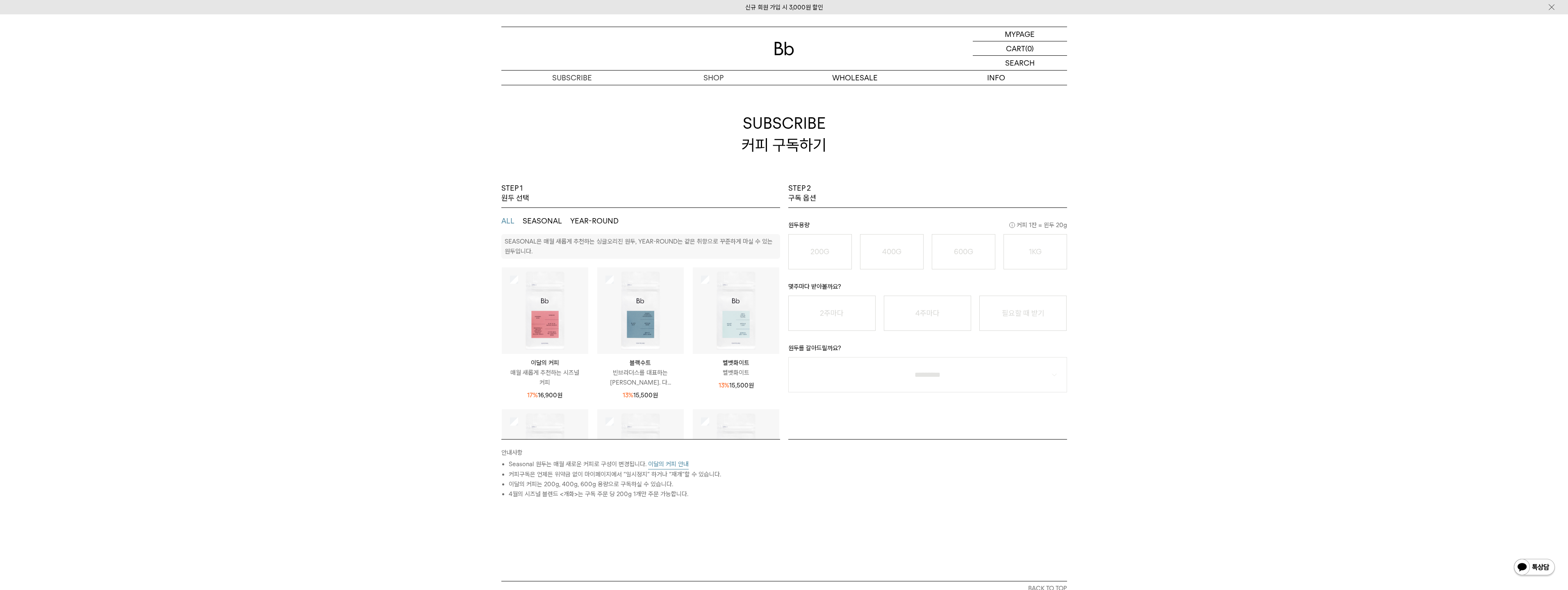
click at [638, 326] on img at bounding box center [640, 311] width 87 height 87
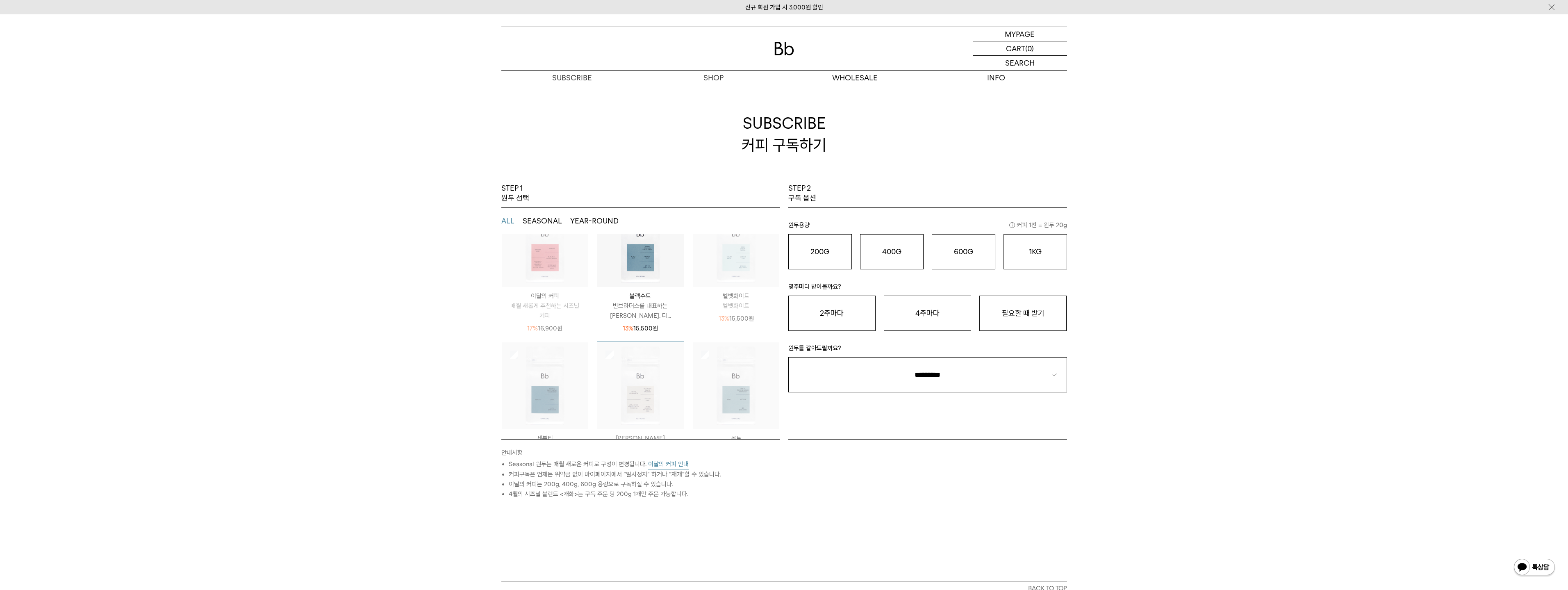
scroll to position [26, 0]
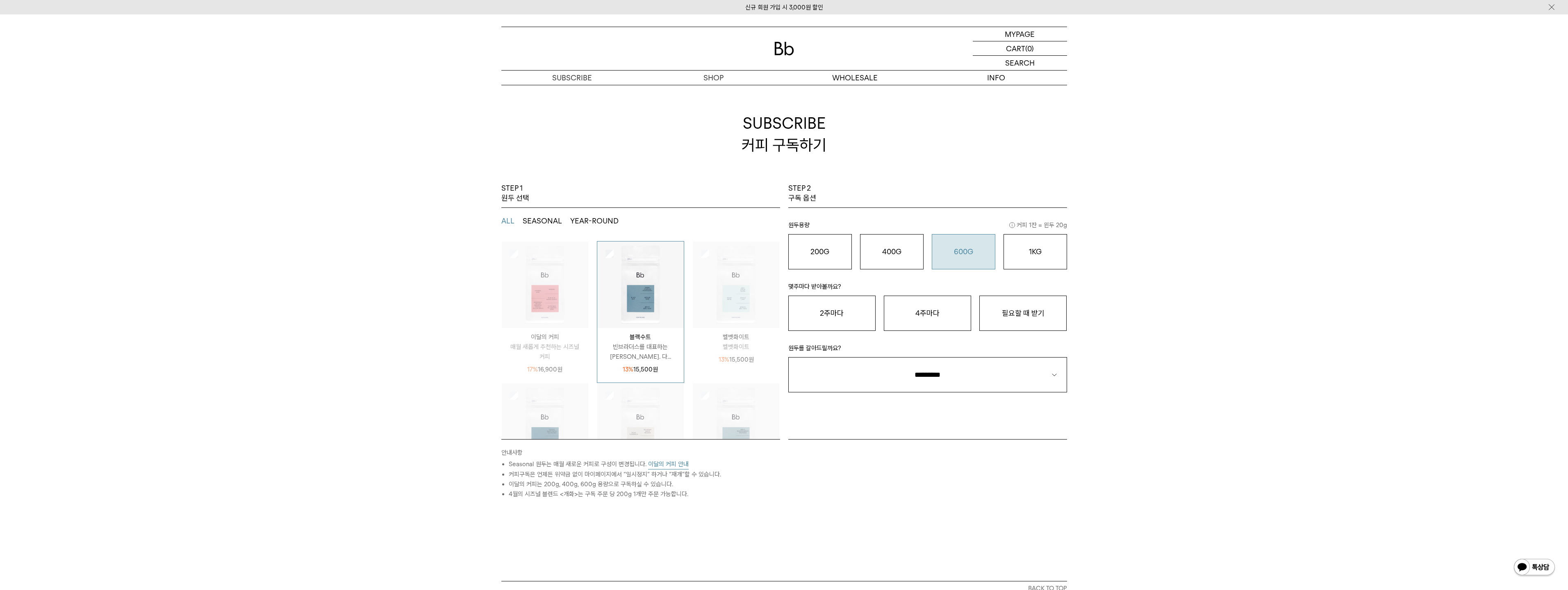
click at [965, 264] on button "600G 43,000 원" at bounding box center [964, 252] width 64 height 35
click at [1020, 319] on button "필요할 때 받기" at bounding box center [1023, 314] width 87 height 35
click at [991, 388] on select "**********" at bounding box center [928, 375] width 279 height 35
select select "**"
click at [788, 357] on select "**********" at bounding box center [928, 375] width 279 height 35
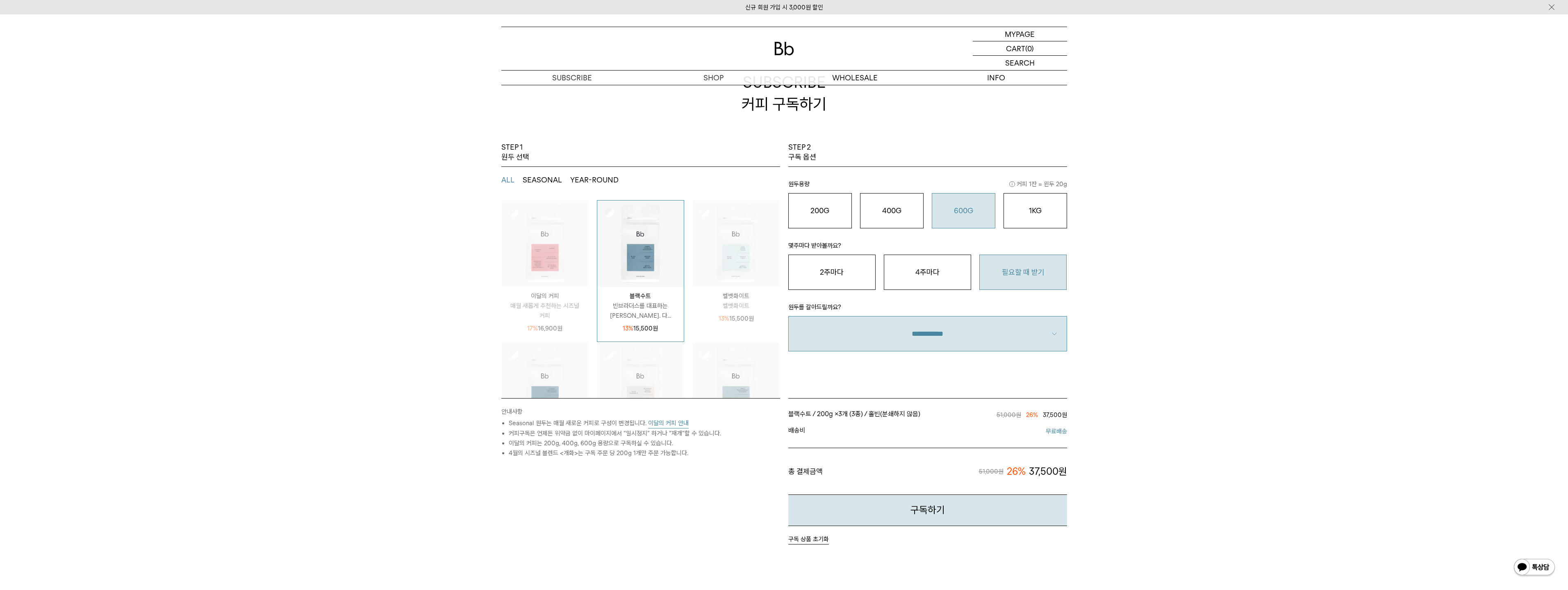
scroll to position [82, 0]
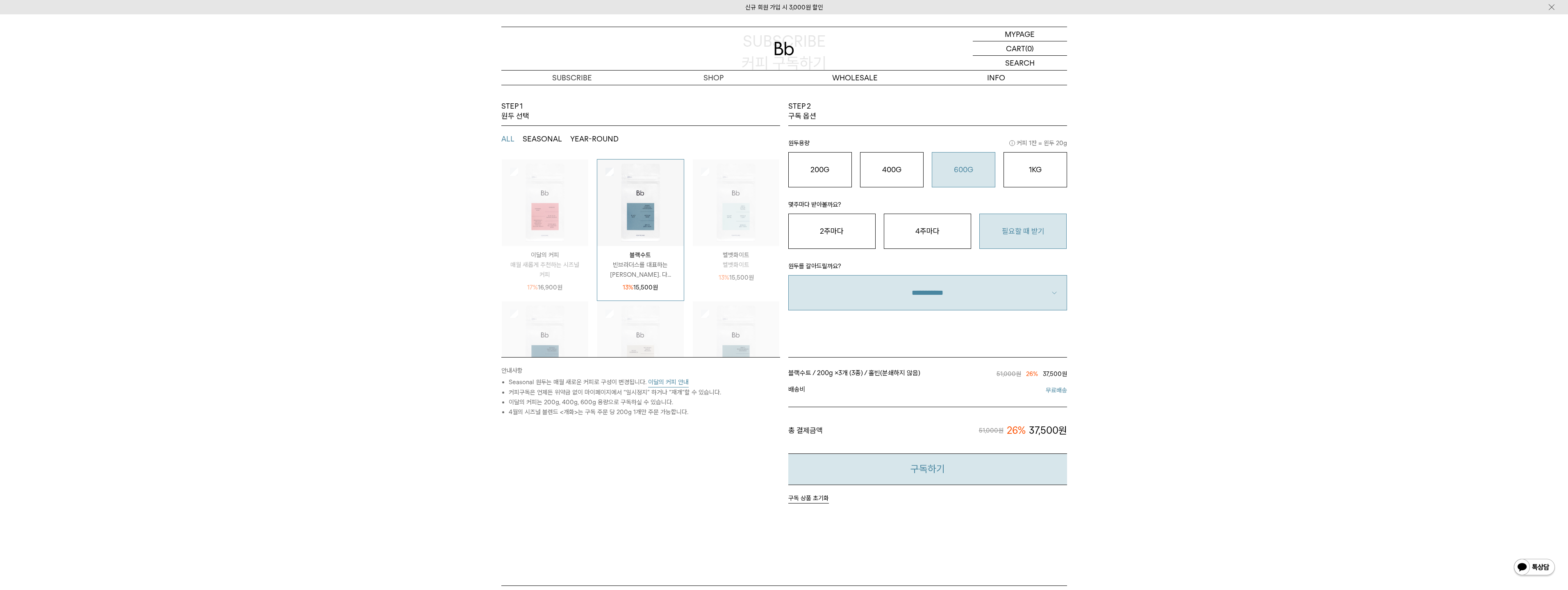
click at [944, 477] on button "구독하기" at bounding box center [928, 470] width 279 height 32
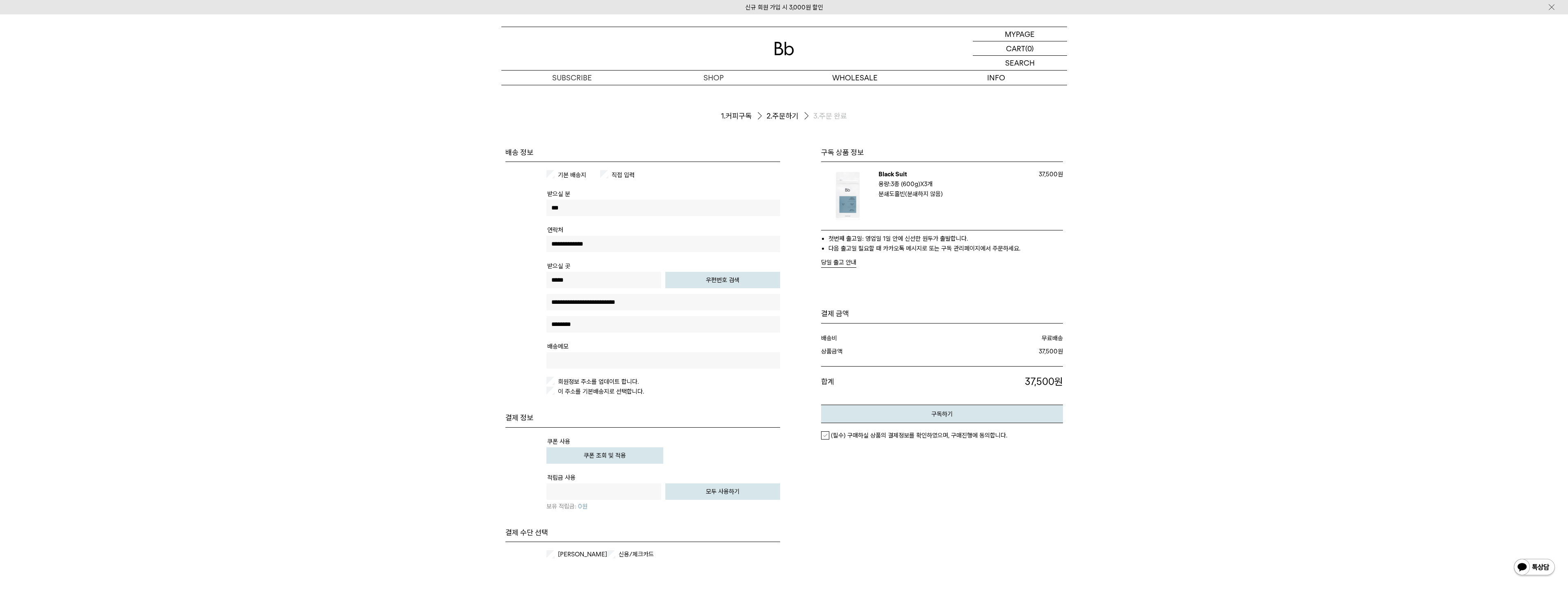
scroll to position [41, 0]
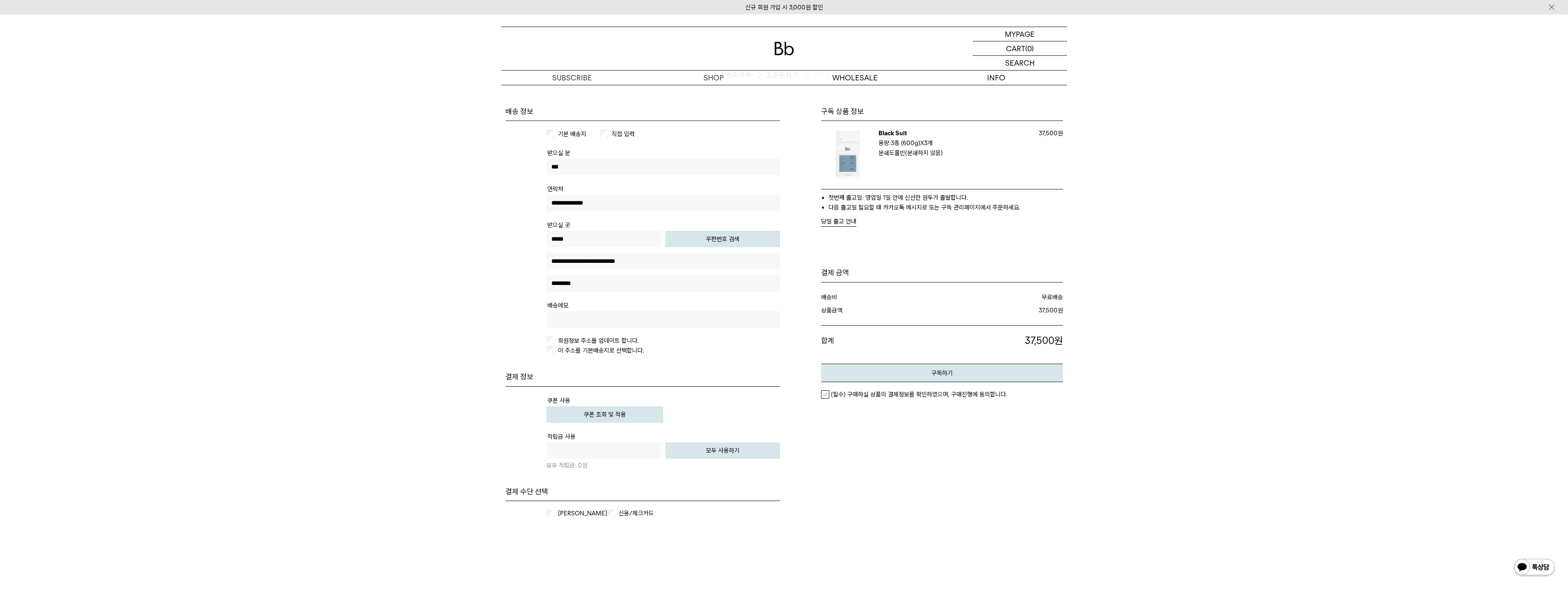
click at [557, 514] on label "[PERSON_NAME]" at bounding box center [581, 513] width 51 height 8
click at [860, 396] on em "(필수) 구매하실 상품의 결제정보를 확인하였으며, 구매진행에 동의합니다." at bounding box center [919, 394] width 176 height 7
click at [826, 394] on label "(필수) 구매하실 상품의 결제정보를 확인하였으며, 구매진행에 동의합니다." at bounding box center [914, 394] width 186 height 8
click at [897, 372] on button "구독하기" at bounding box center [942, 373] width 242 height 18
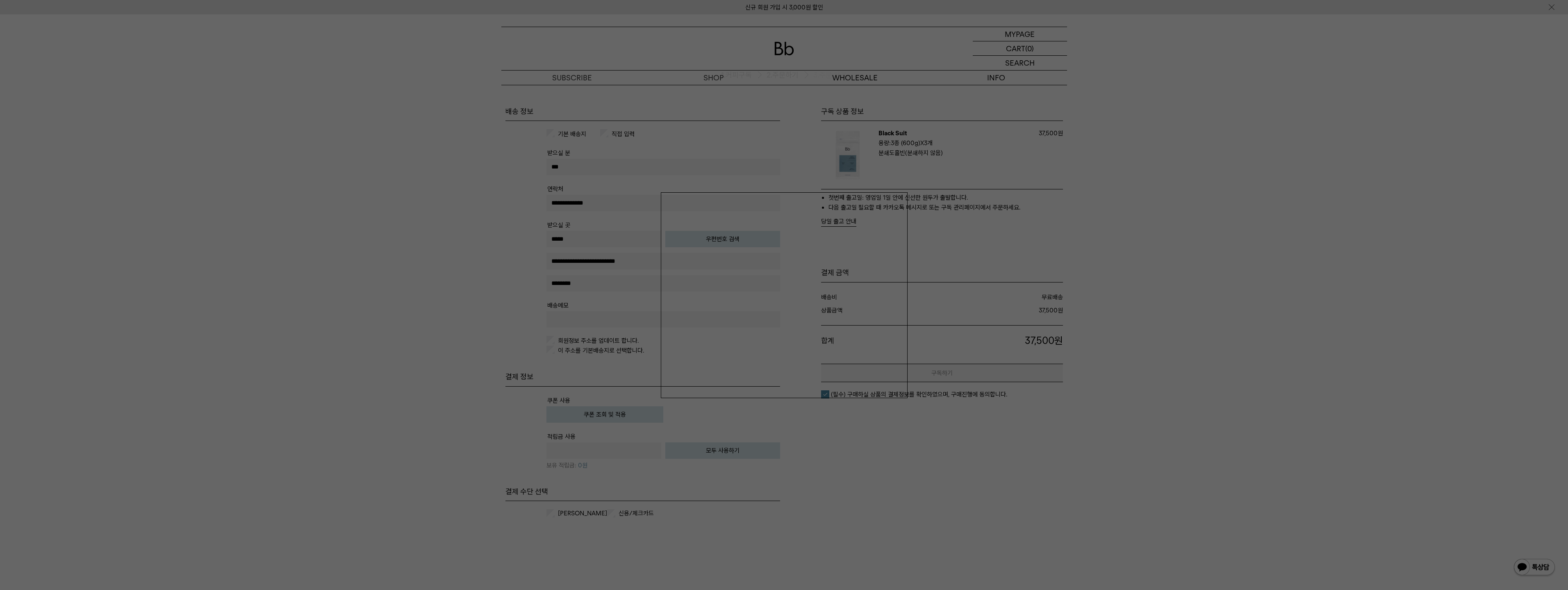
click at [909, 487] on div at bounding box center [784, 295] width 1568 height 590
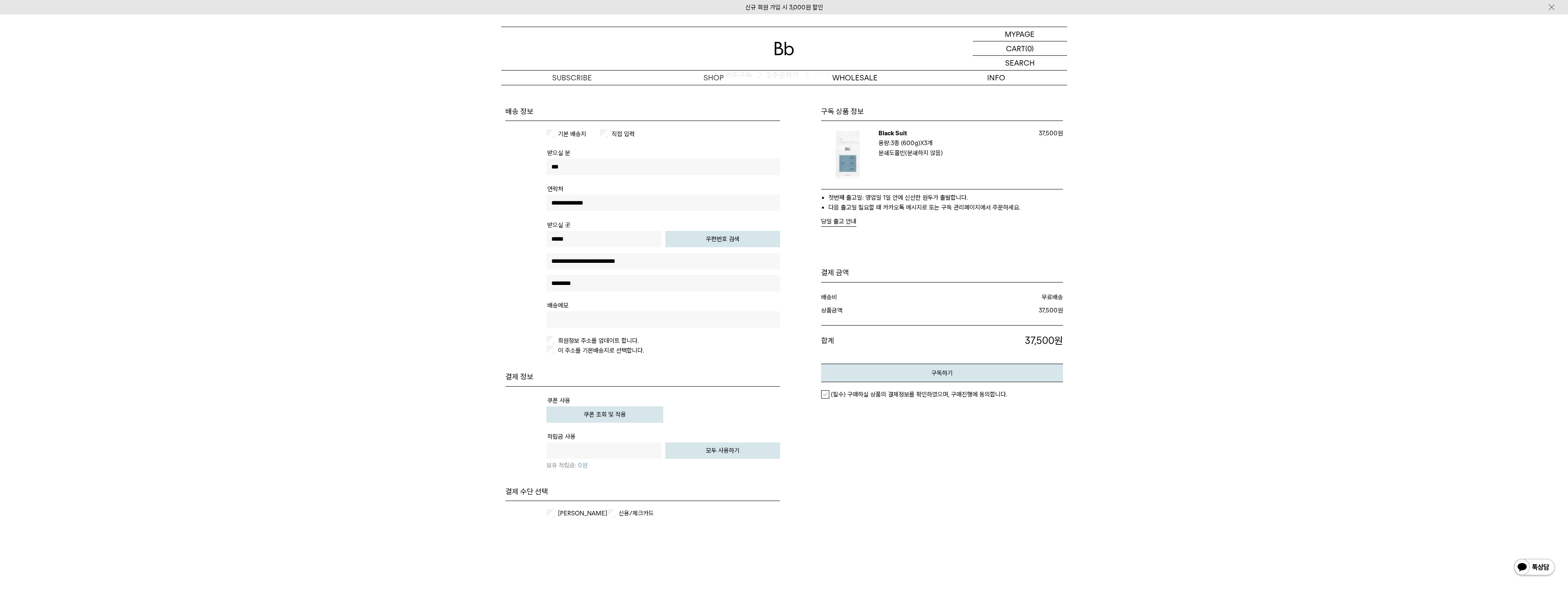
click at [570, 509] on label "[PERSON_NAME]" at bounding box center [581, 513] width 51 height 8
click at [822, 396] on label "(필수) 구매하실 상품의 결제정보를 확인하였으며, 구매진행에 동의합니다." at bounding box center [914, 394] width 186 height 8
click at [857, 372] on button "구독하기" at bounding box center [942, 373] width 242 height 18
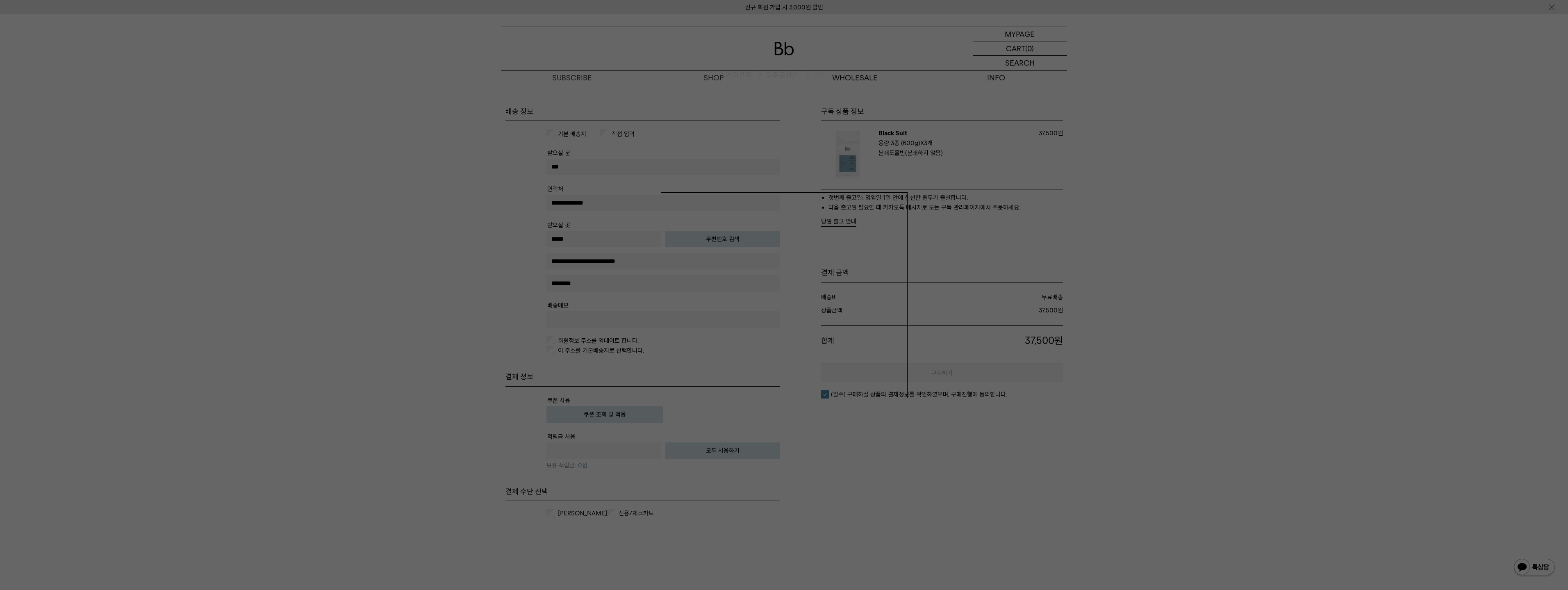
click at [865, 475] on div at bounding box center [784, 295] width 1568 height 590
click at [979, 473] on div at bounding box center [784, 295] width 1568 height 590
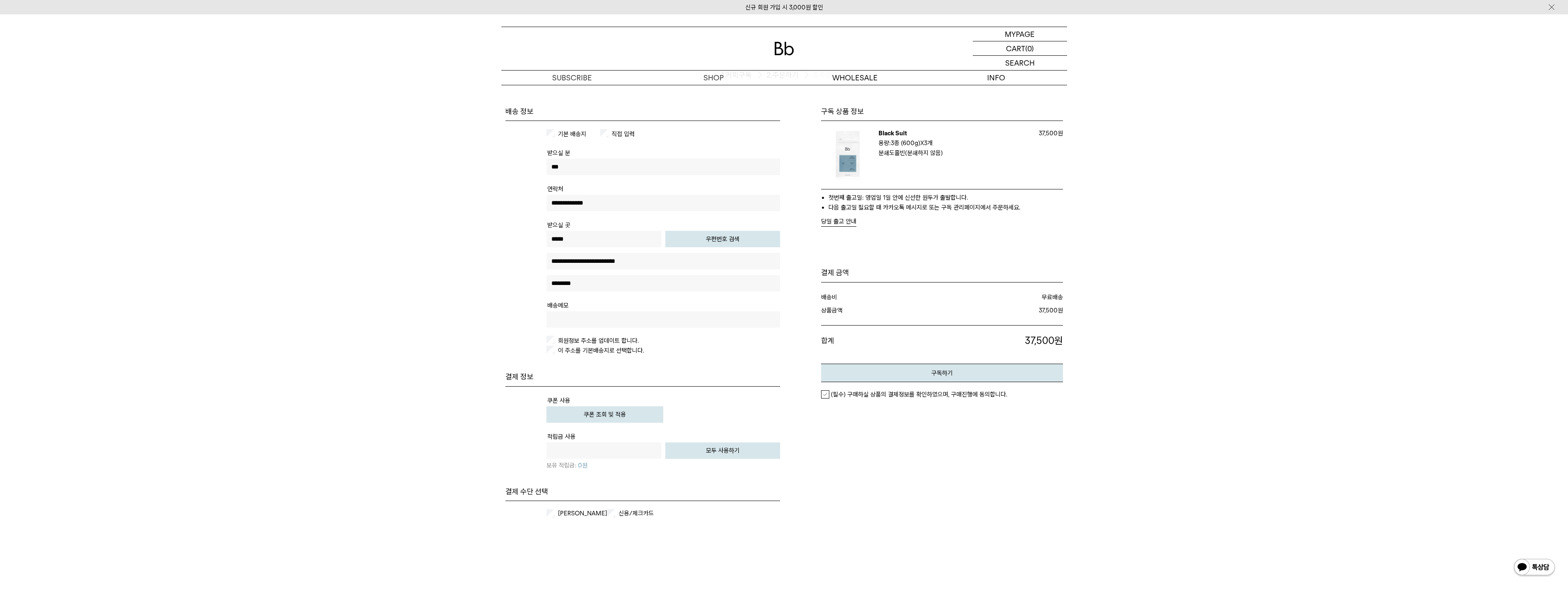
click at [576, 517] on label "[PERSON_NAME]" at bounding box center [581, 513] width 51 height 8
click at [865, 396] on em "(필수) 구매하실 상품의 결제정보를 확인하였으며, 구매진행에 동의합니다." at bounding box center [919, 394] width 176 height 7
click at [893, 377] on button "구독하기" at bounding box center [942, 373] width 242 height 18
click at [650, 513] on label "신용/체크카드" at bounding box center [642, 513] width 51 height 8
click at [876, 392] on em "(필수) 구매하실 상품의 결제정보를 확인하였으며, 구매진행에 동의합니다." at bounding box center [919, 394] width 176 height 7
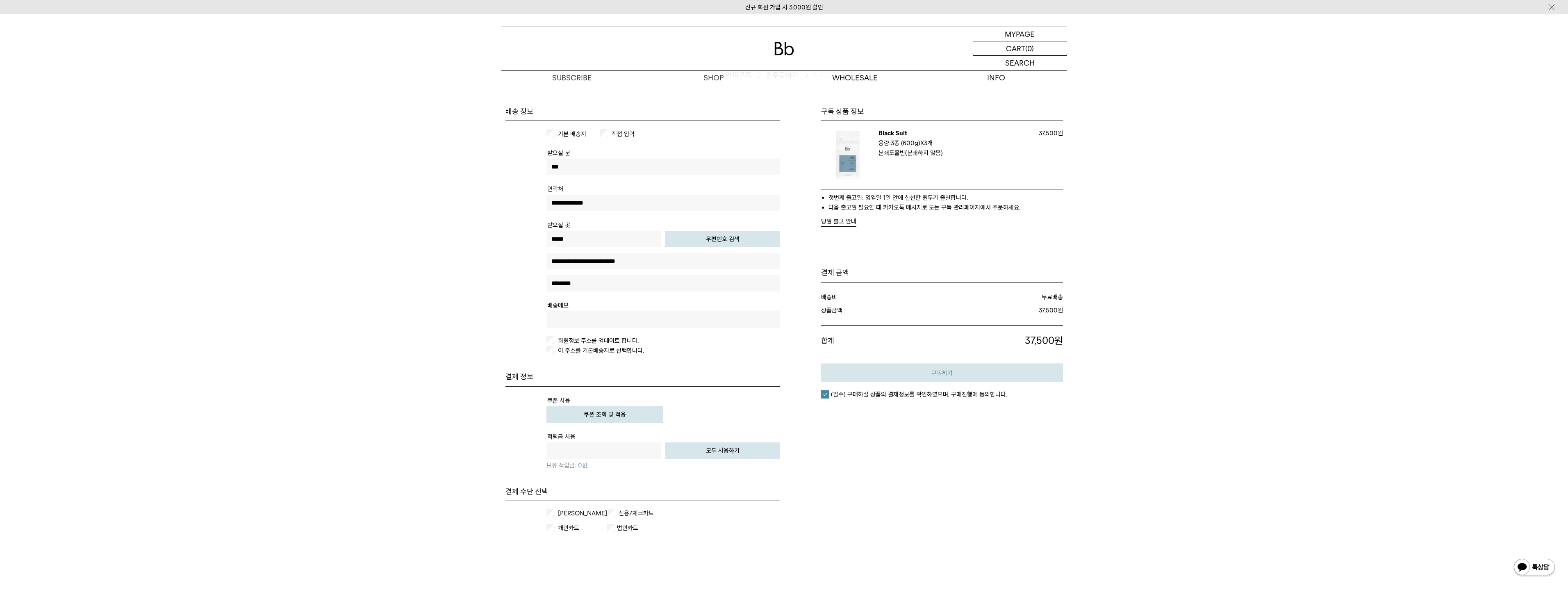
click at [885, 375] on button "구독하기" at bounding box center [942, 373] width 242 height 18
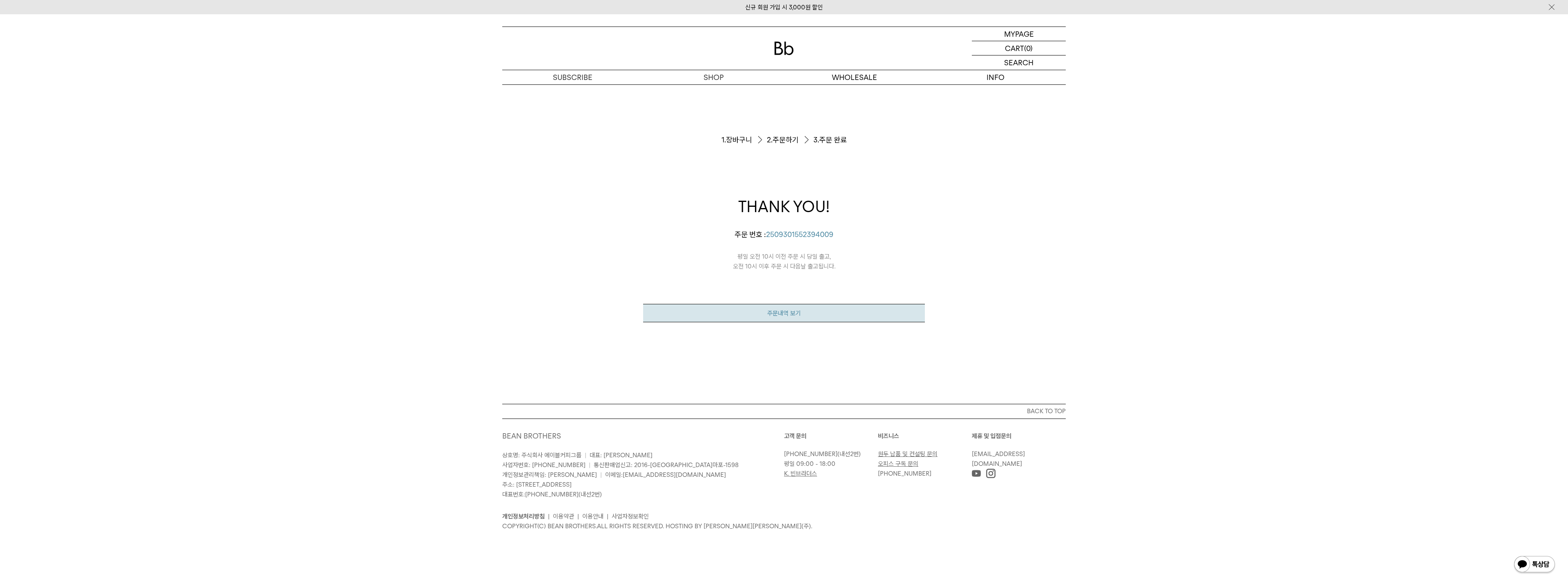
click at [839, 314] on link "주문내역 보기" at bounding box center [784, 313] width 282 height 18
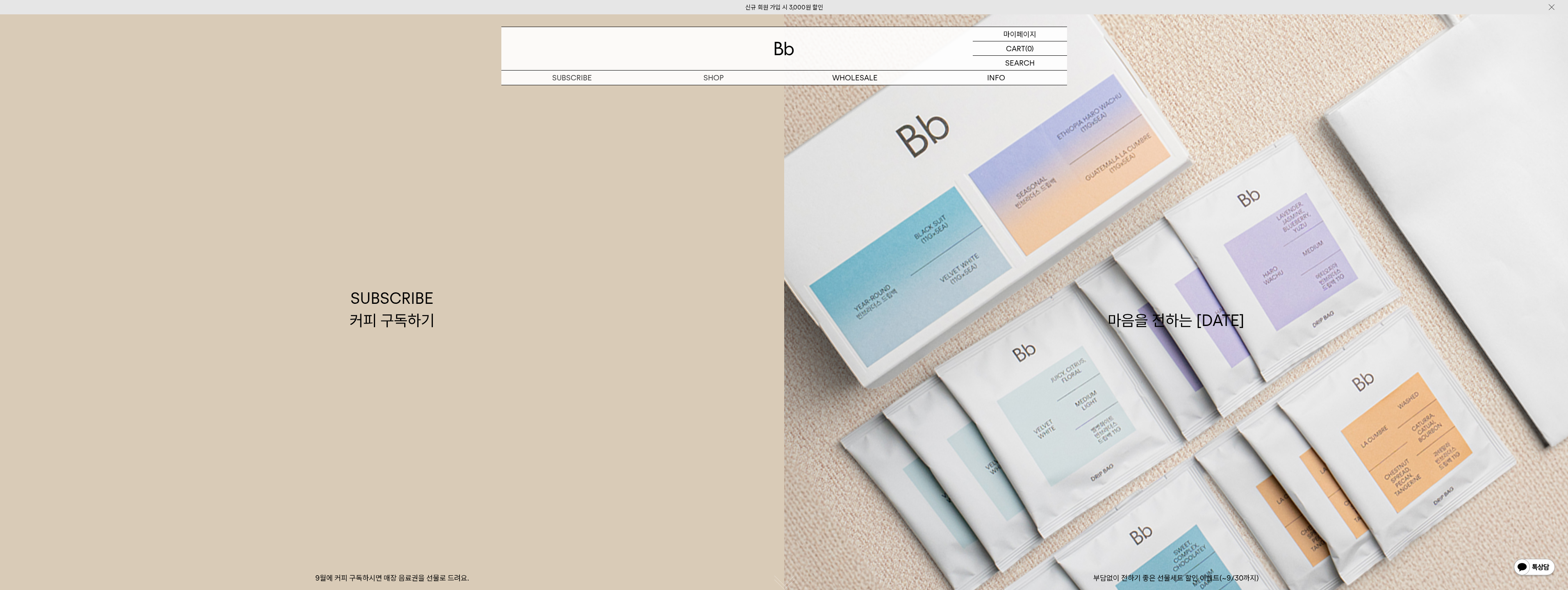
click at [1003, 35] on div "MYPAGE 마이페이지" at bounding box center [1020, 34] width 94 height 14
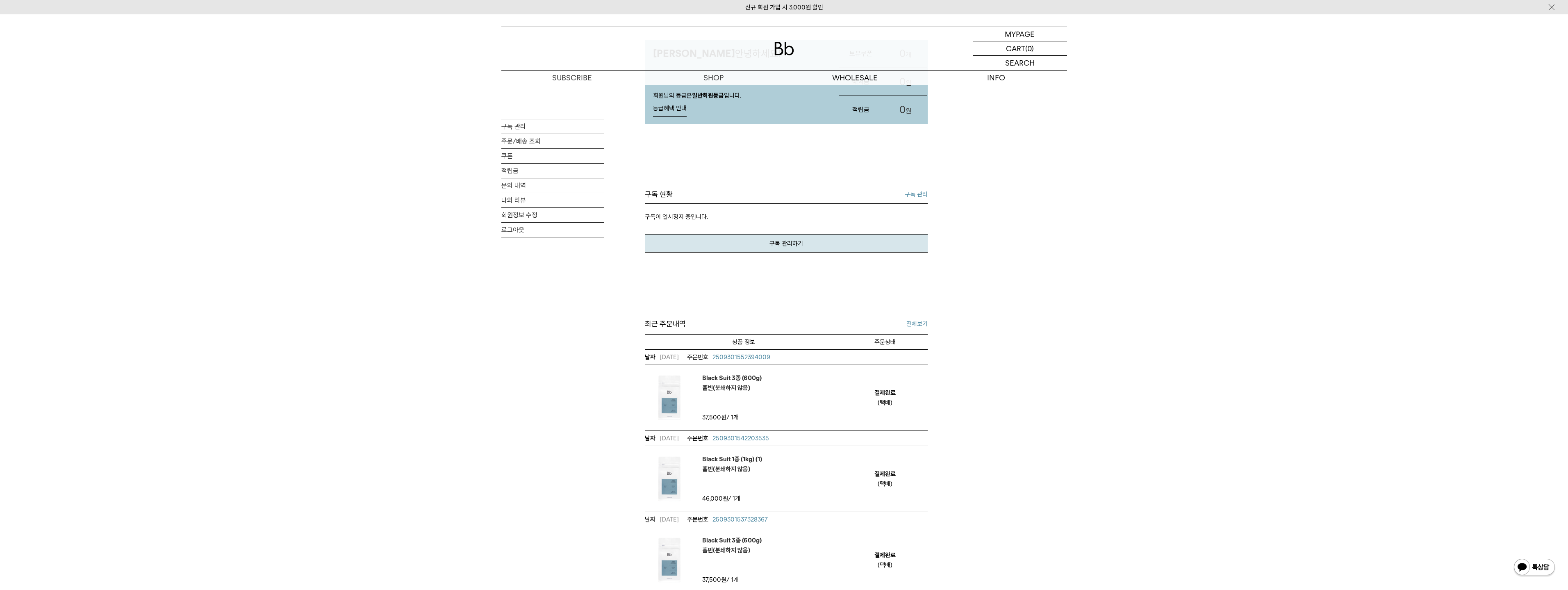
scroll to position [123, 0]
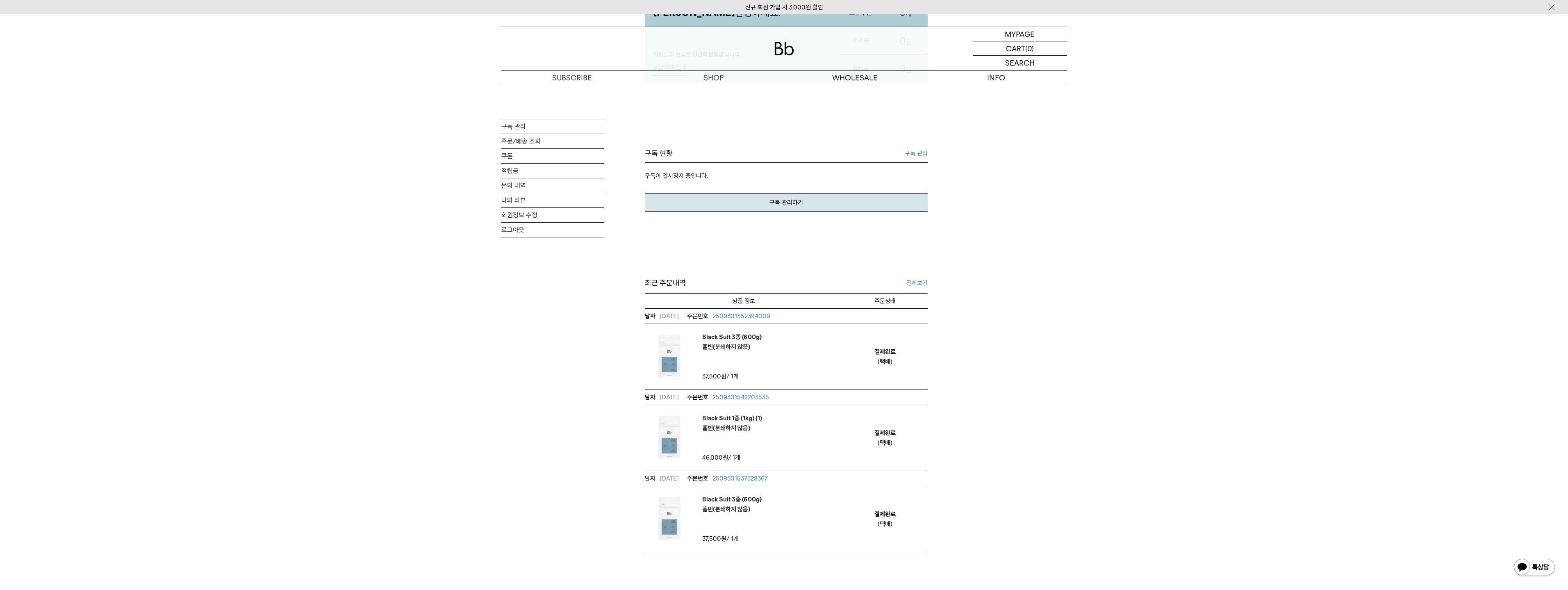
click at [1525, 565] on img at bounding box center [1534, 568] width 43 height 20
click at [1332, 347] on div "MY PAGE 구독 관리 주문/배송 조회 쿠폰 적립금 문의 내역 나의 리뷰 회원정보 수정 로그아웃 [PERSON_NAME] 안녕하세요! 회원님…" at bounding box center [784, 322] width 1568 height 720
click at [1525, 564] on img at bounding box center [1534, 568] width 43 height 20
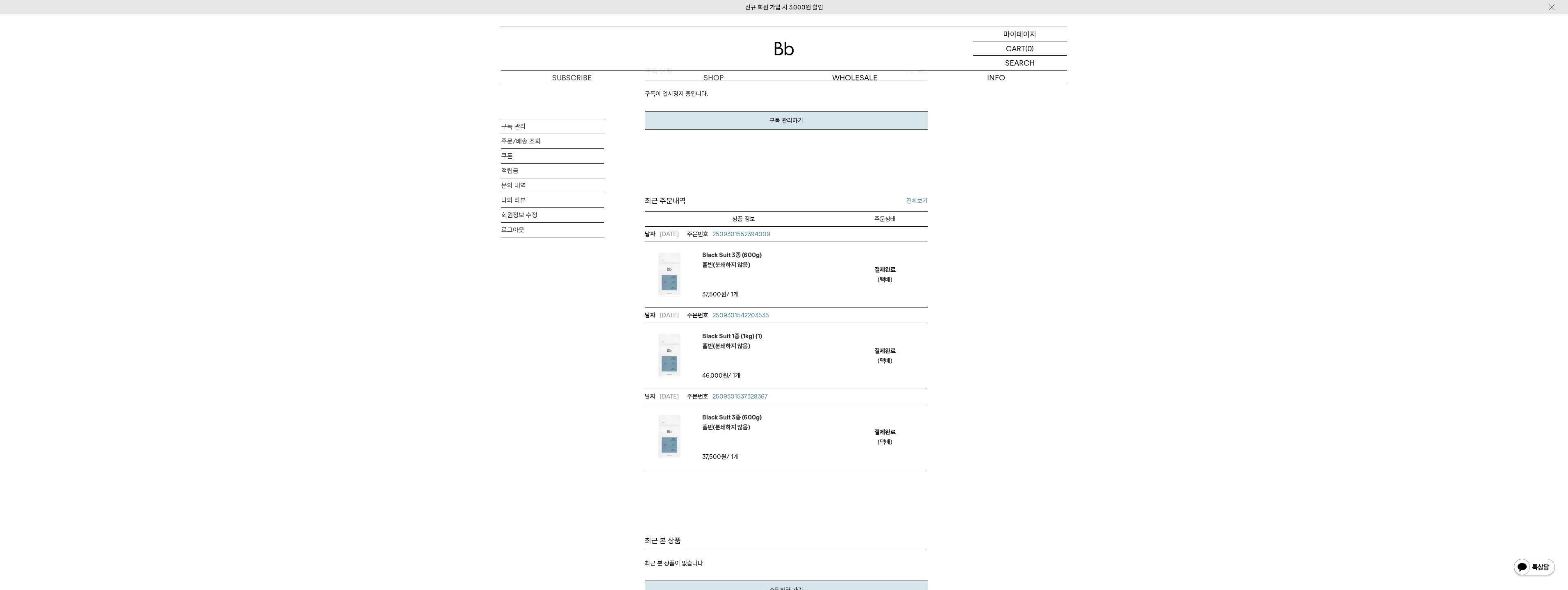
click at [1018, 37] on p "마이페이지" at bounding box center [1020, 34] width 33 height 14
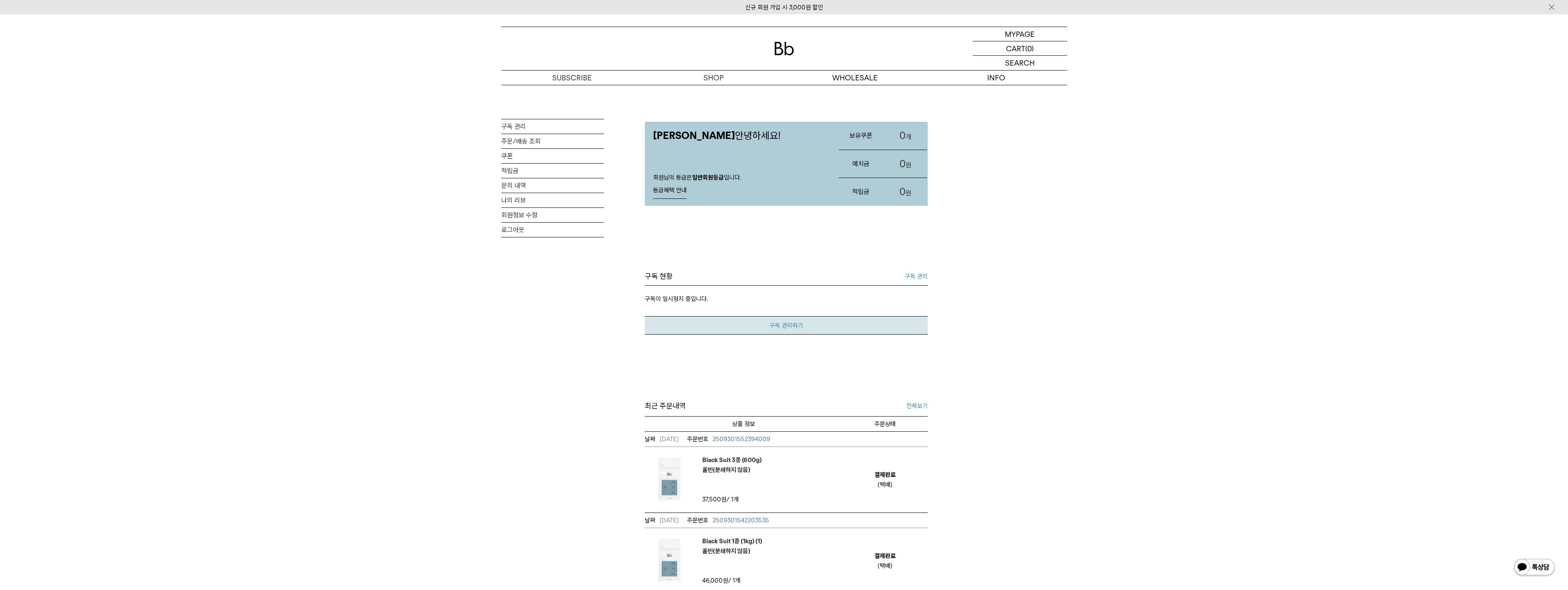
click at [810, 322] on link "구독 관리하기" at bounding box center [786, 325] width 283 height 18
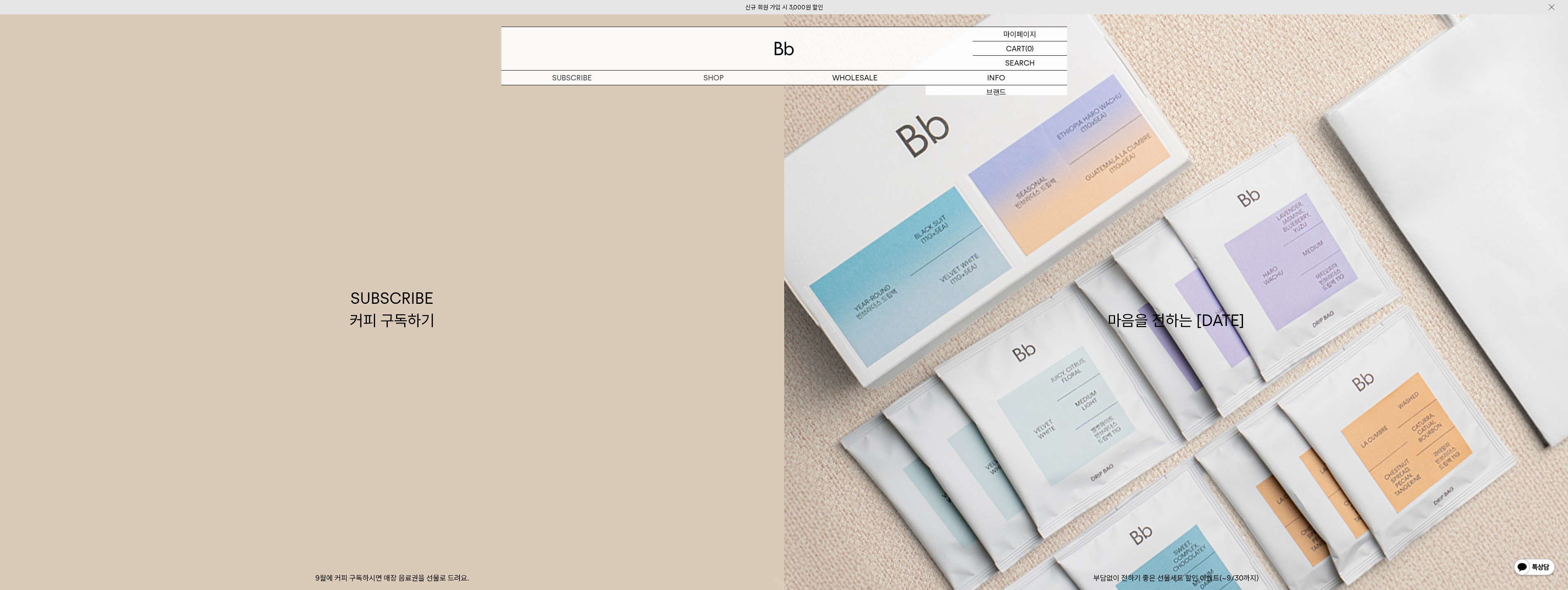
click at [1031, 32] on p "마이페이지" at bounding box center [1020, 34] width 33 height 14
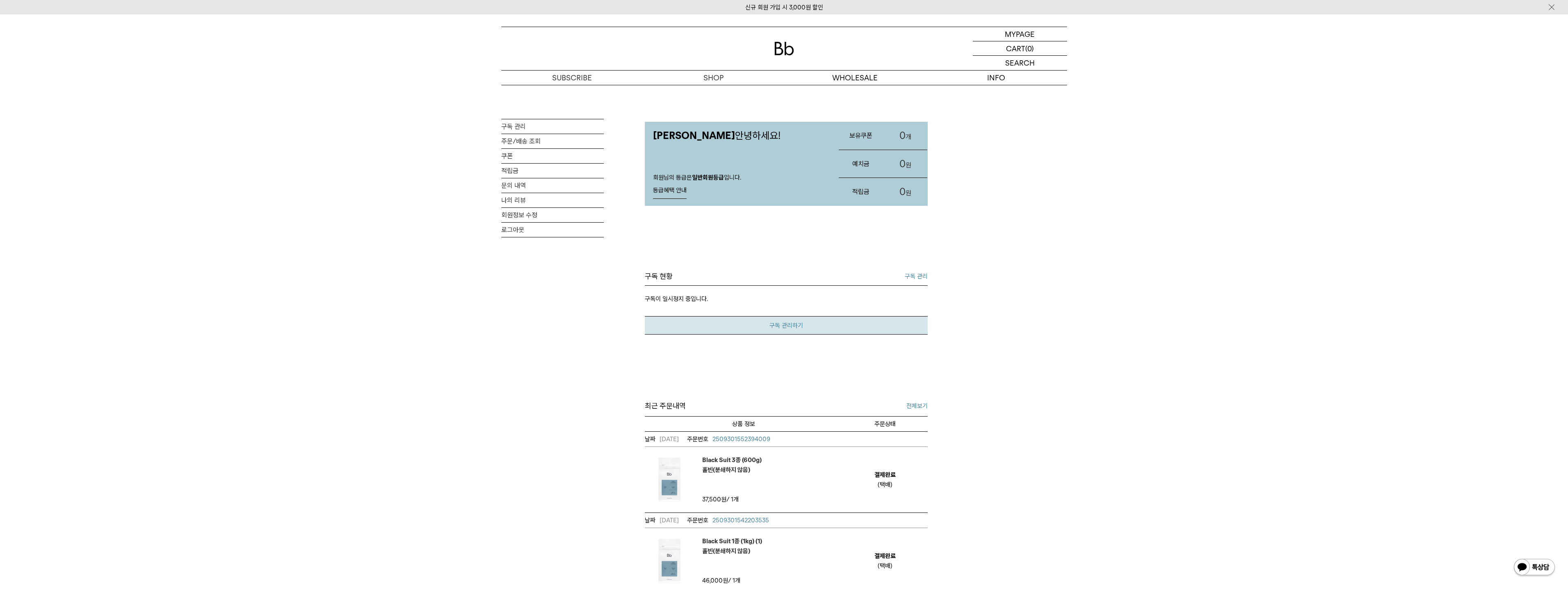
click at [832, 323] on link "구독 관리하기" at bounding box center [786, 325] width 283 height 18
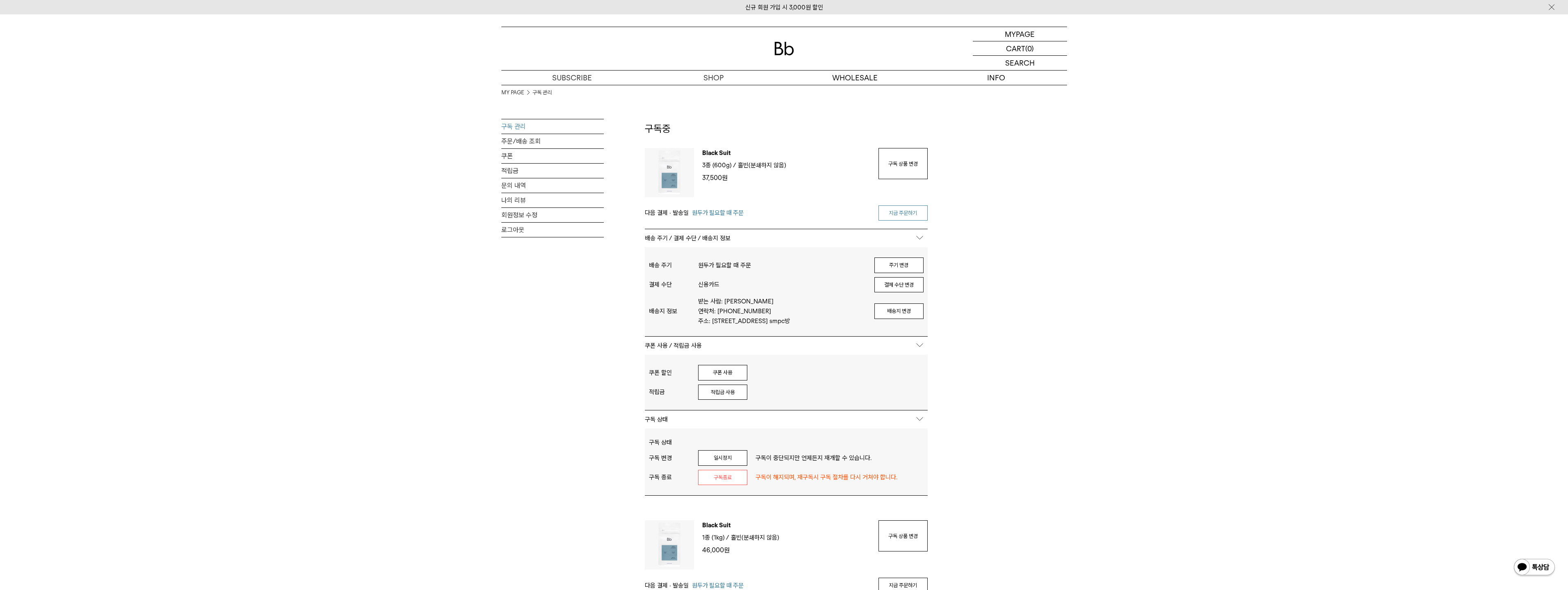
click at [919, 216] on link "지금 주문하기" at bounding box center [903, 213] width 49 height 15
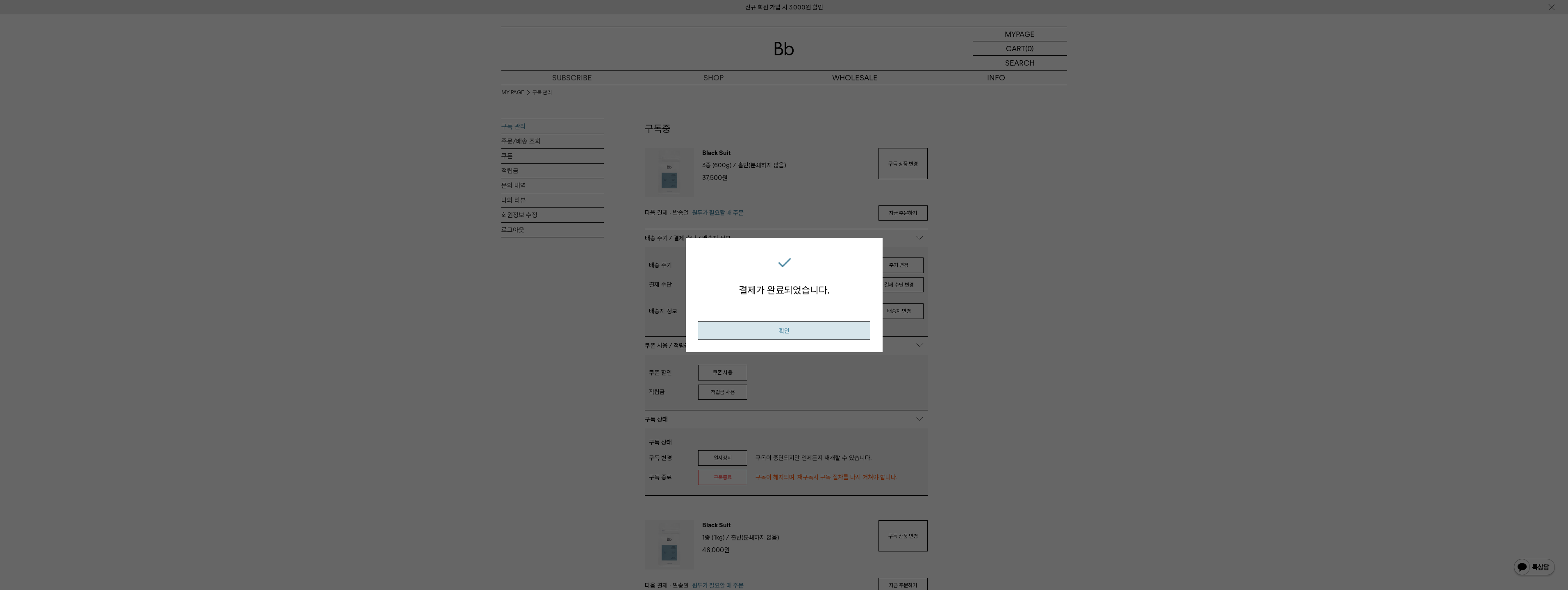
click at [841, 334] on button "확인" at bounding box center [784, 331] width 172 height 18
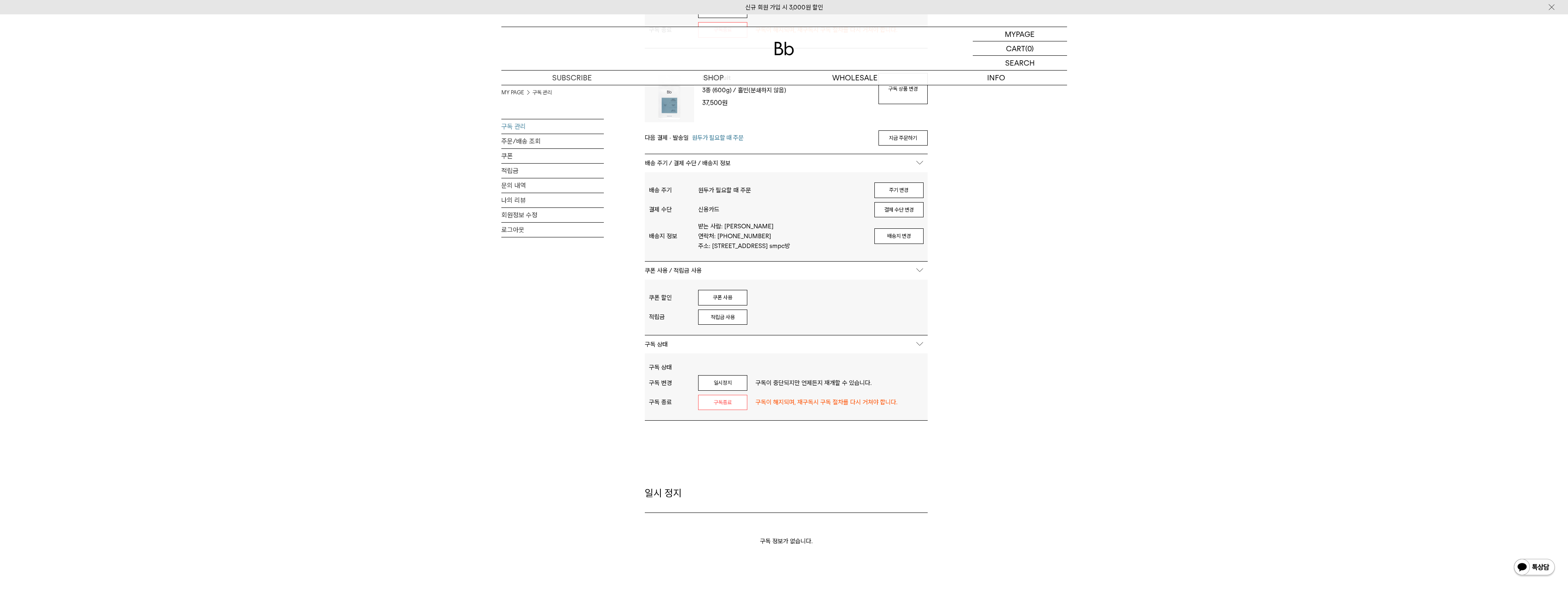
scroll to position [943, 0]
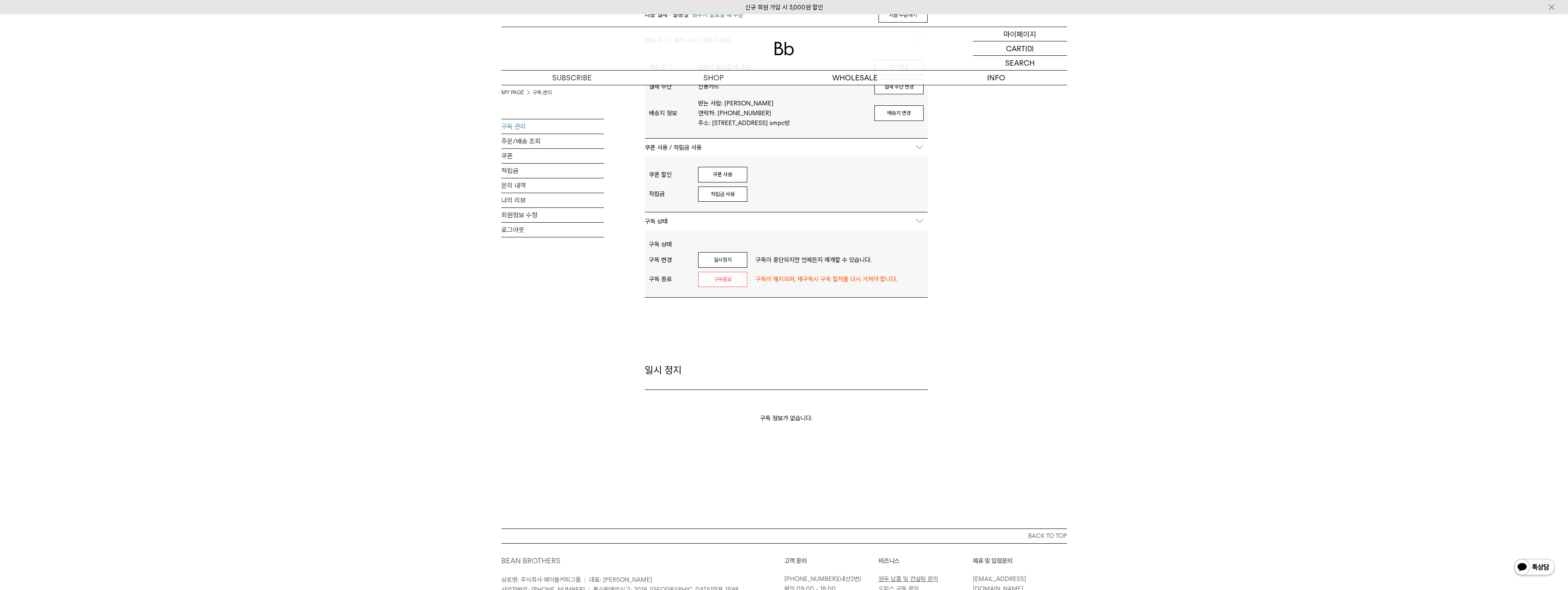
click at [1004, 33] on p "마이페이지" at bounding box center [1020, 34] width 33 height 14
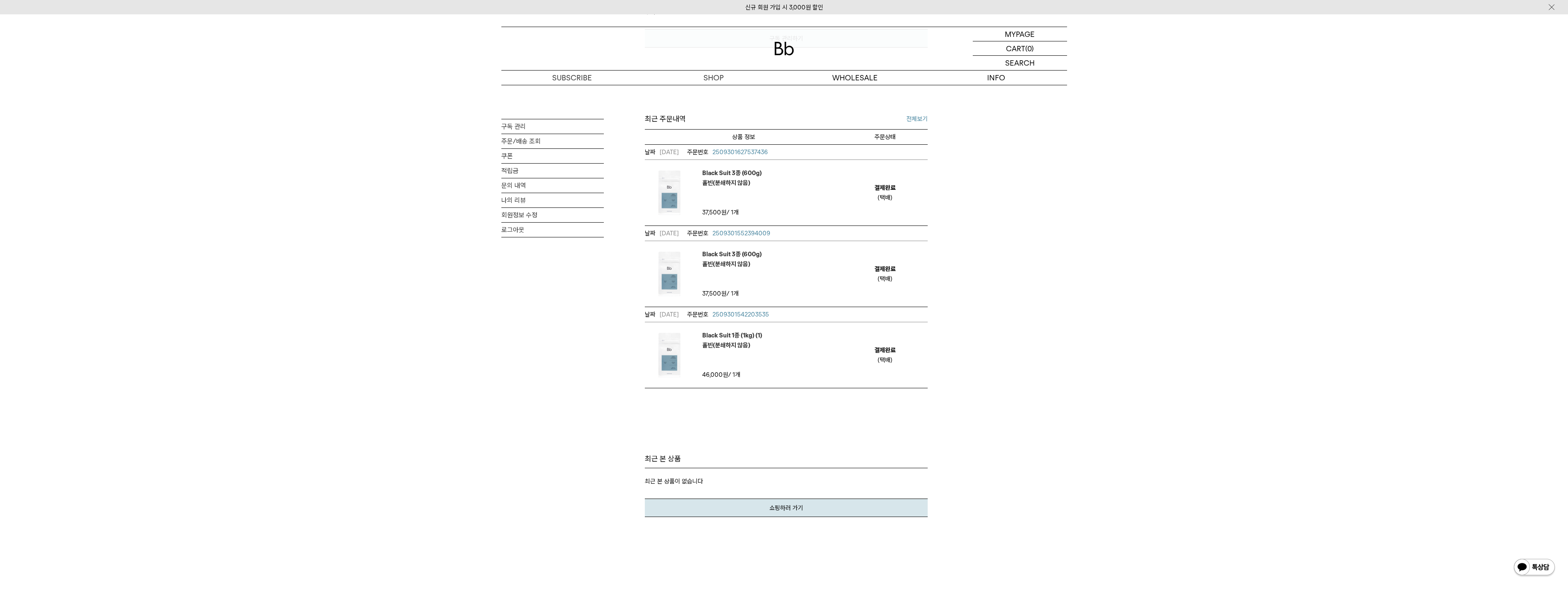
scroll to position [205, 0]
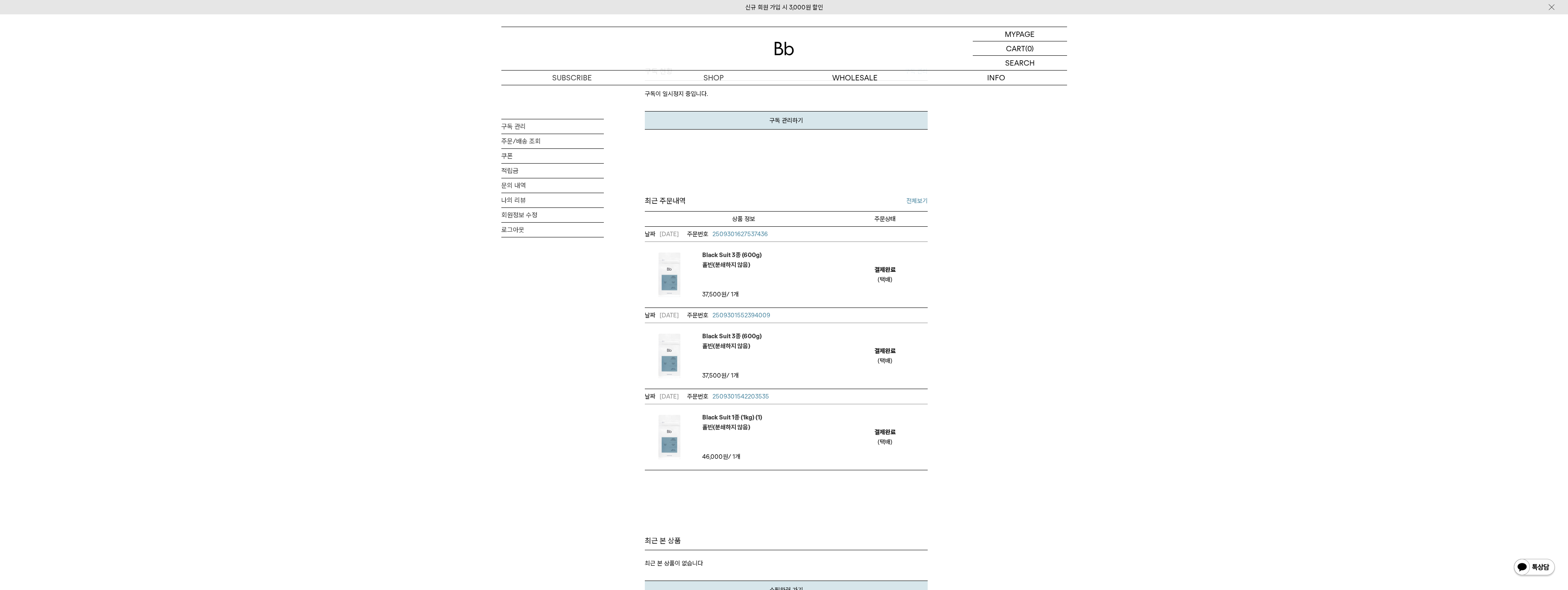
click at [921, 200] on link "전체보기" at bounding box center [917, 201] width 21 height 10
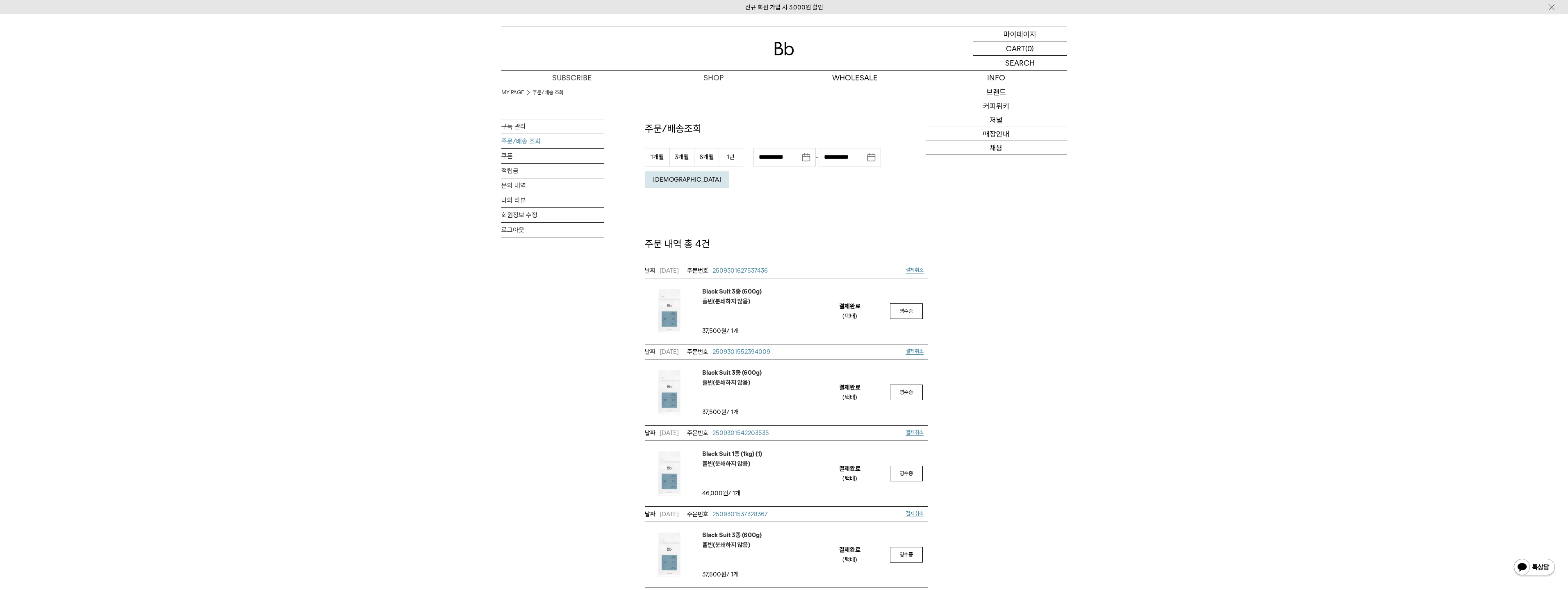
click at [1024, 38] on p "마이페이지" at bounding box center [1020, 34] width 33 height 14
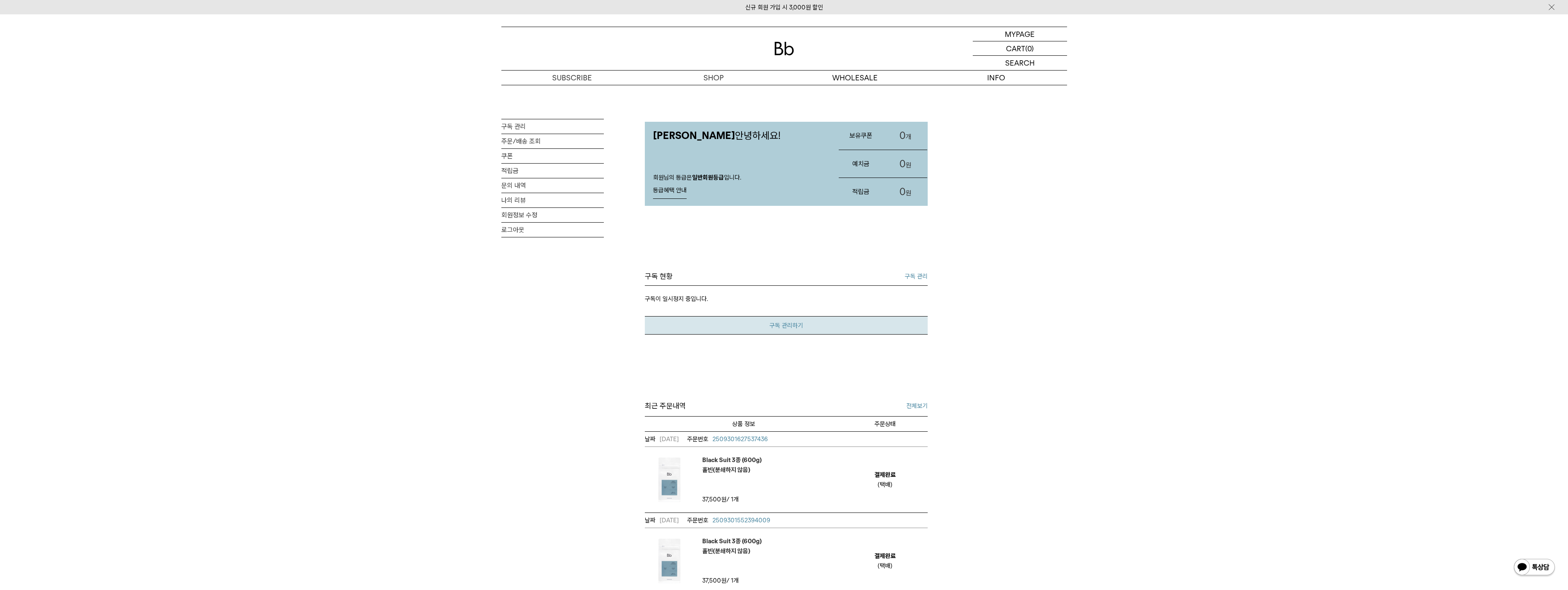
click at [893, 330] on link "구독 관리하기" at bounding box center [786, 325] width 283 height 18
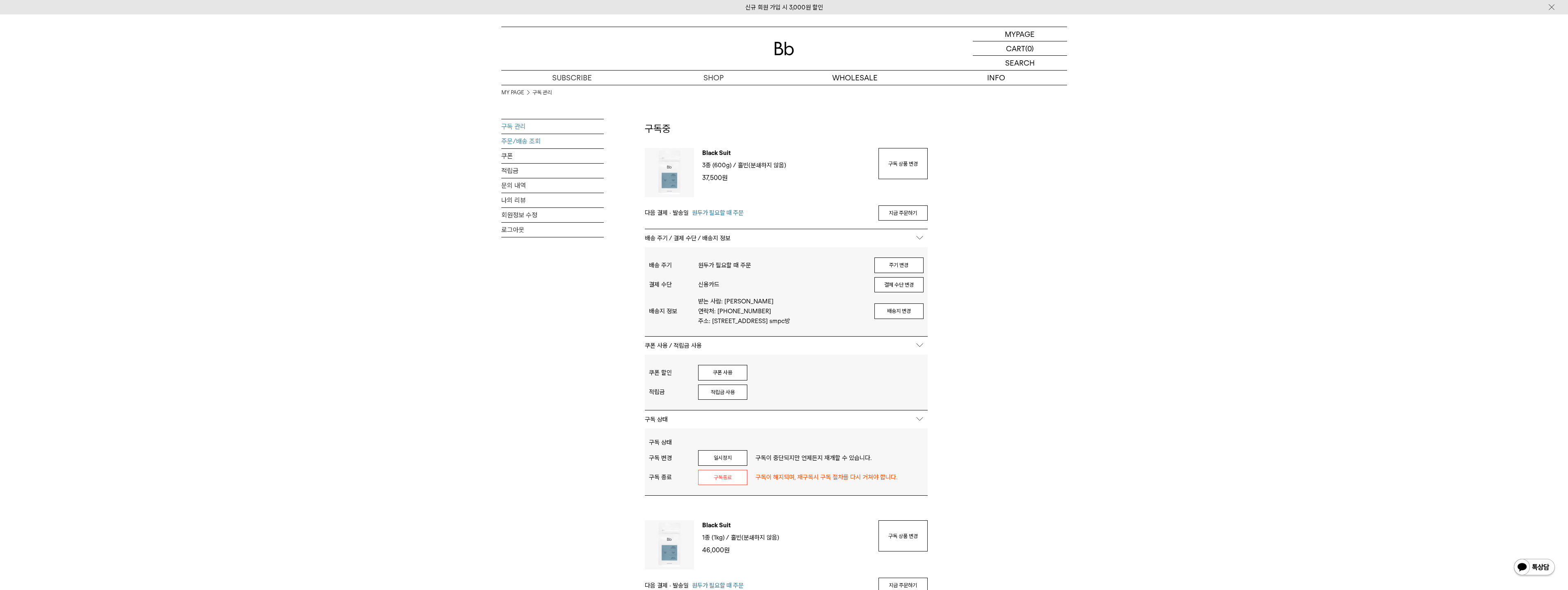
click at [507, 140] on link "주문/배송 조회" at bounding box center [552, 141] width 103 height 14
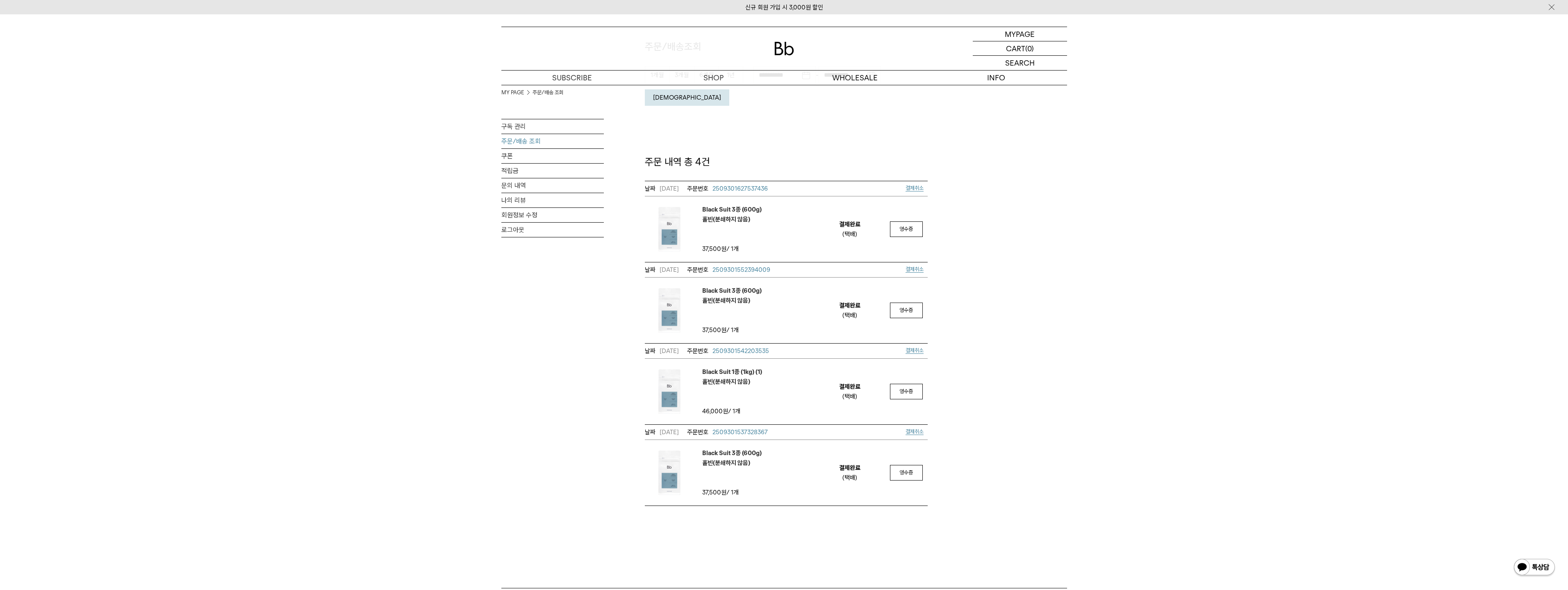
scroll to position [41, 0]
